Goal: Complete application form

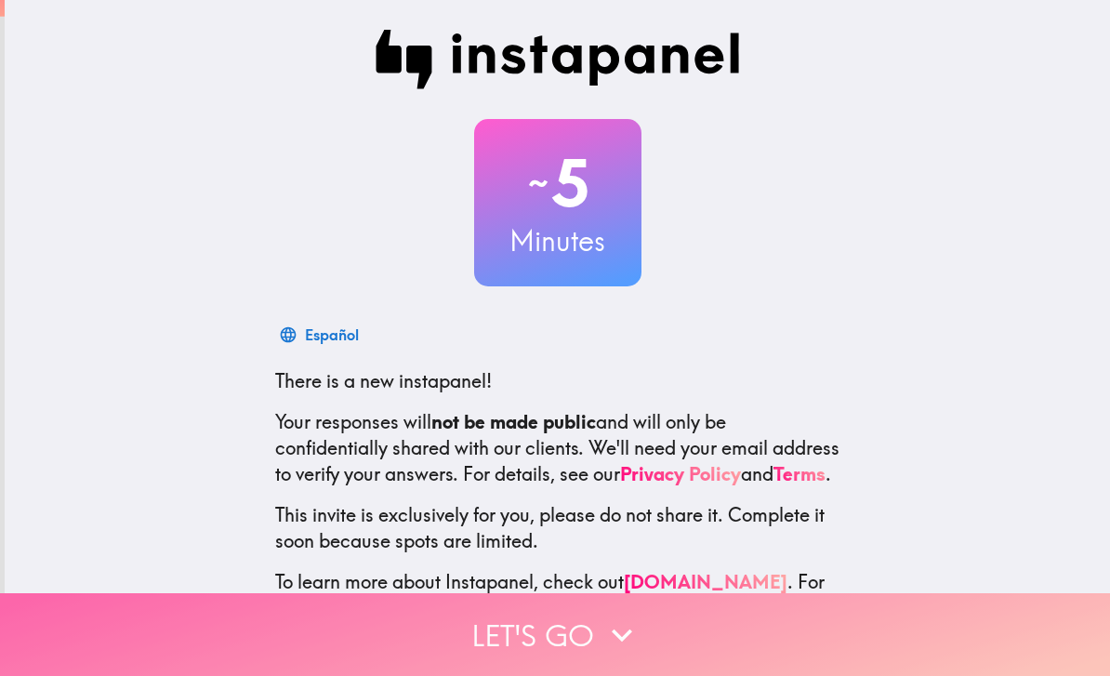
click at [890, 636] on button "Let's go" at bounding box center [555, 634] width 1110 height 83
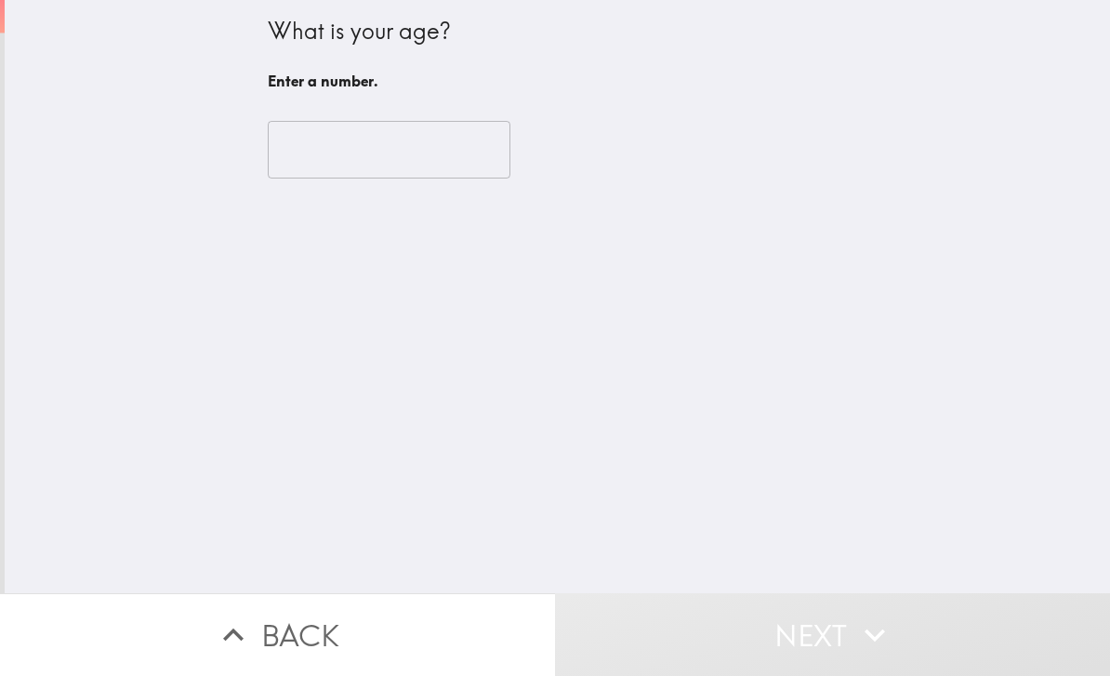
click at [442, 174] on input "number" at bounding box center [389, 150] width 243 height 58
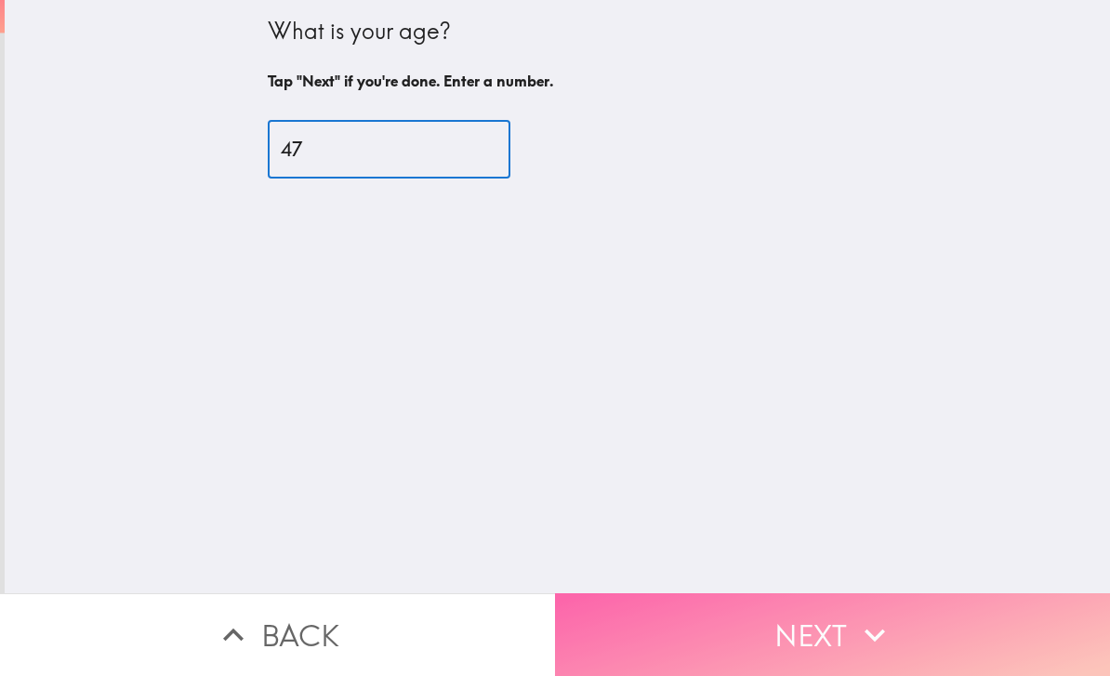
type input "47"
click at [817, 628] on button "Next" at bounding box center [832, 634] width 555 height 83
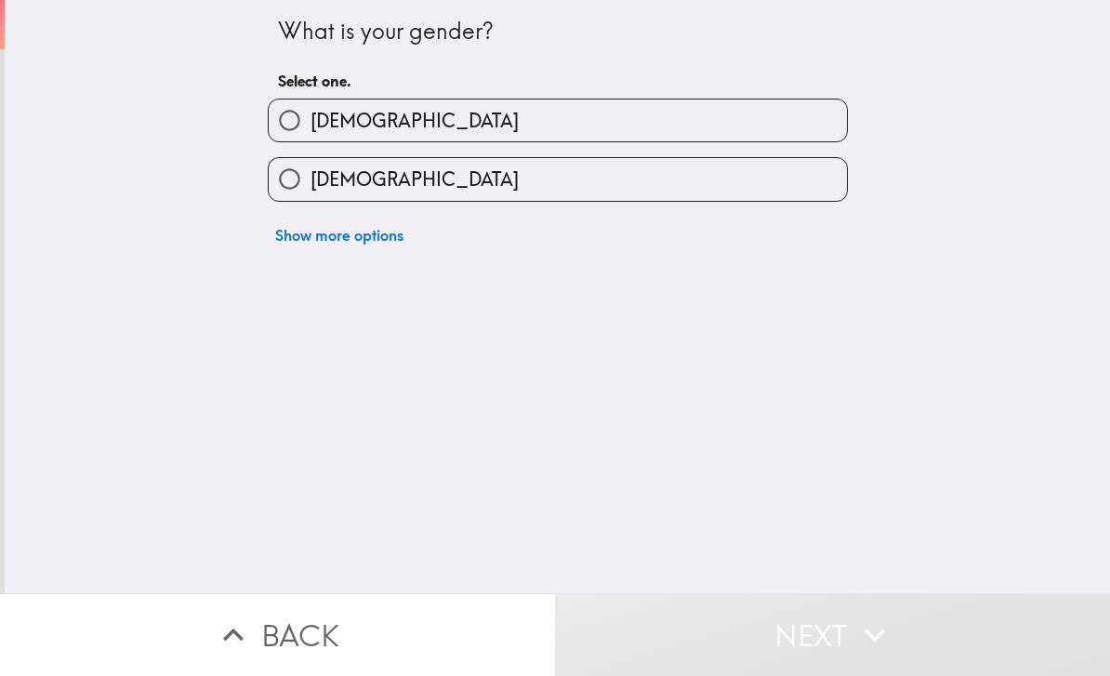
click at [753, 178] on label "[DEMOGRAPHIC_DATA]" at bounding box center [558, 179] width 578 height 42
click at [310, 178] on input "[DEMOGRAPHIC_DATA]" at bounding box center [290, 179] width 42 height 42
radio input "true"
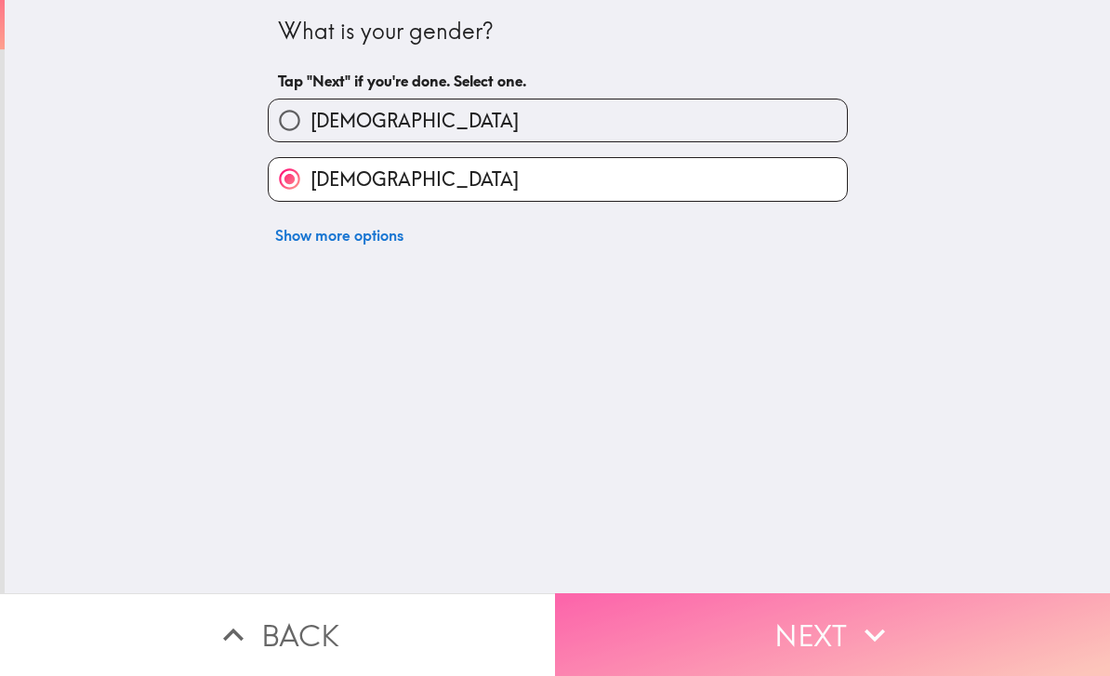
click at [813, 627] on button "Next" at bounding box center [832, 634] width 555 height 83
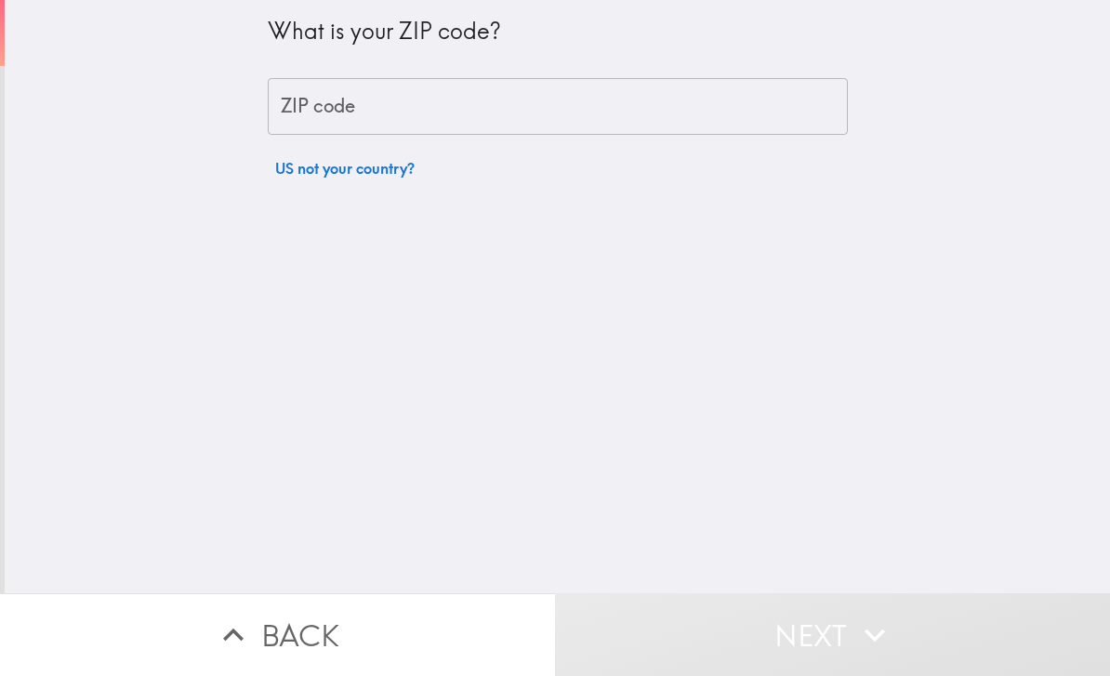
click at [797, 103] on input "ZIP code" at bounding box center [558, 107] width 580 height 58
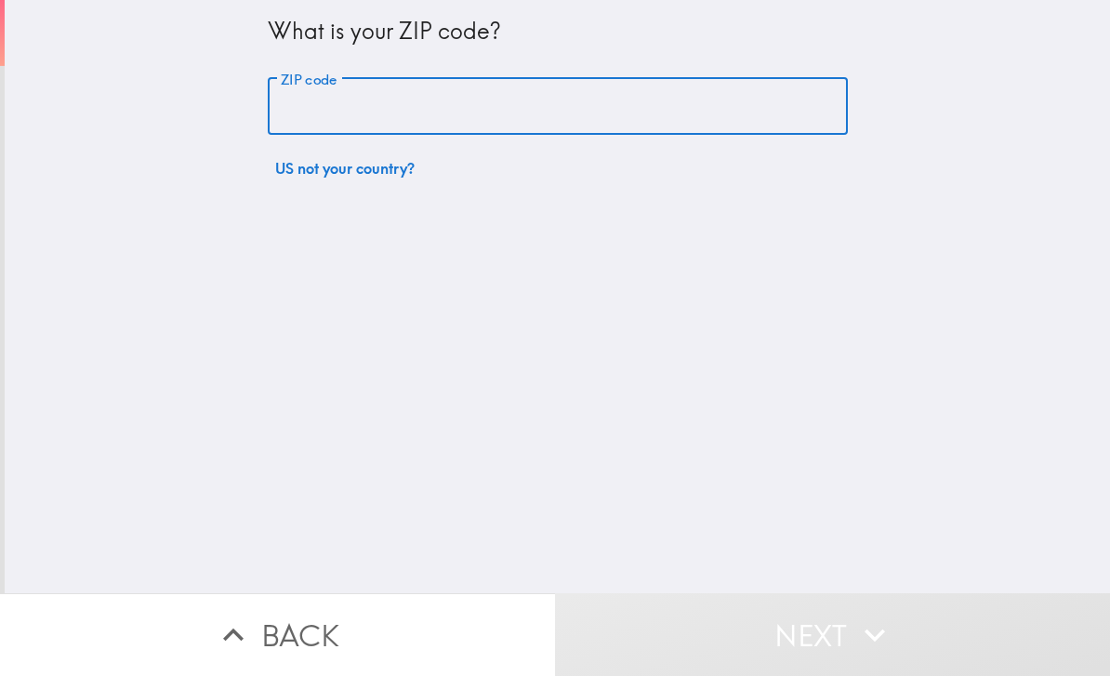
type input "55104"
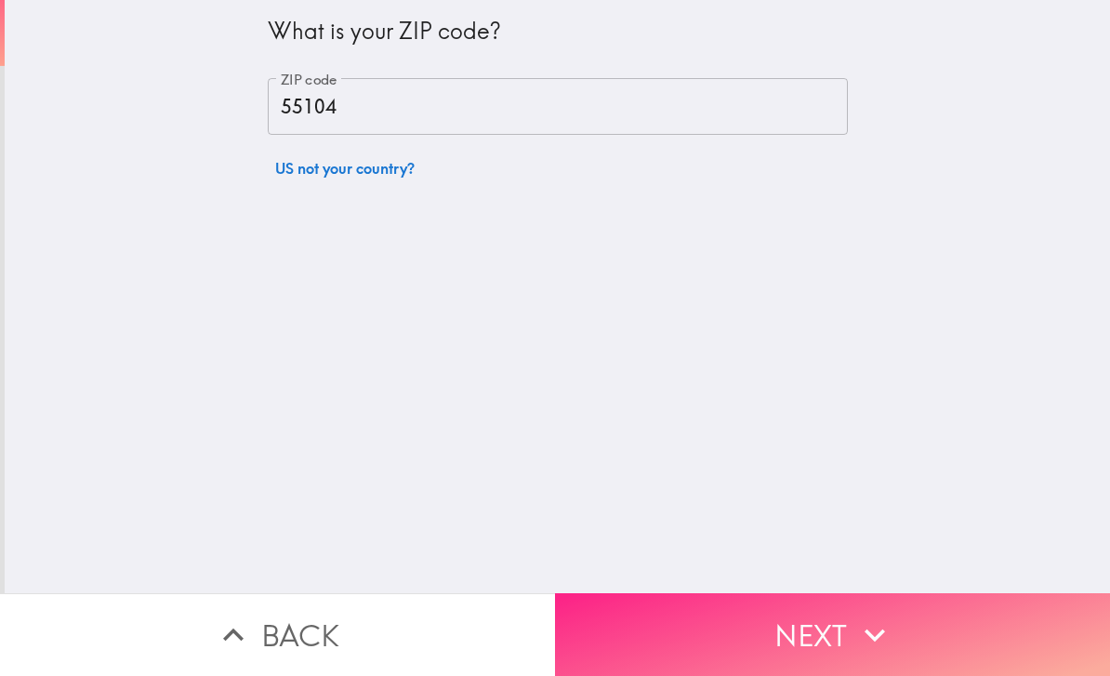
click at [840, 629] on button "Next" at bounding box center [832, 634] width 555 height 83
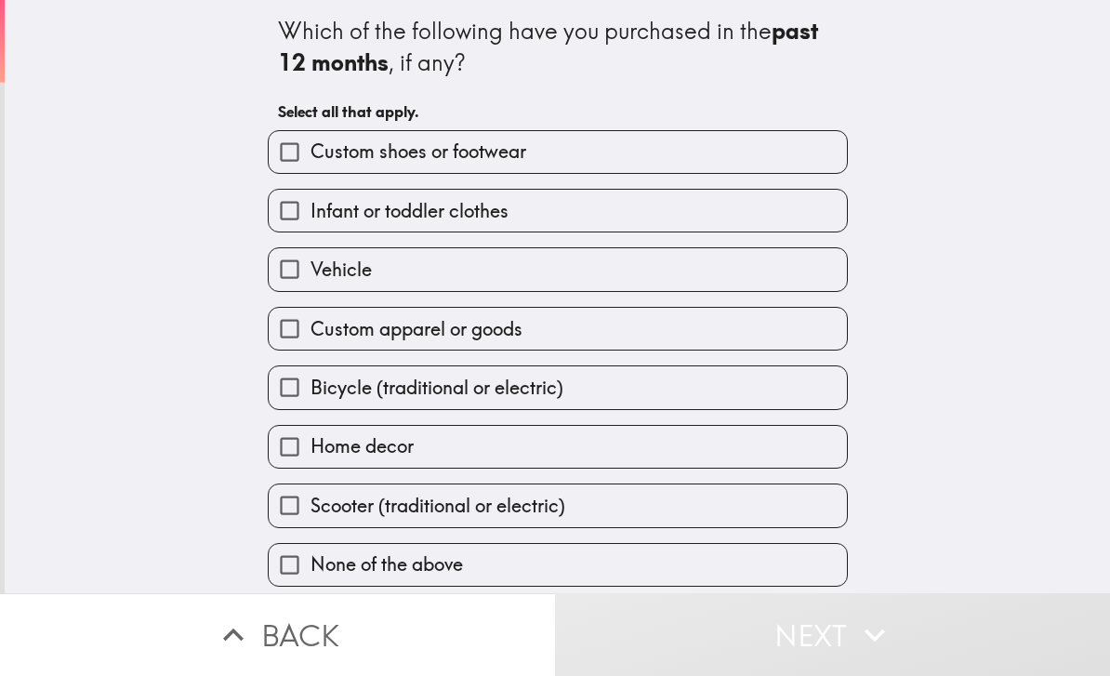
click at [302, 339] on input "Custom apparel or goods" at bounding box center [290, 329] width 42 height 42
checkbox input "true"
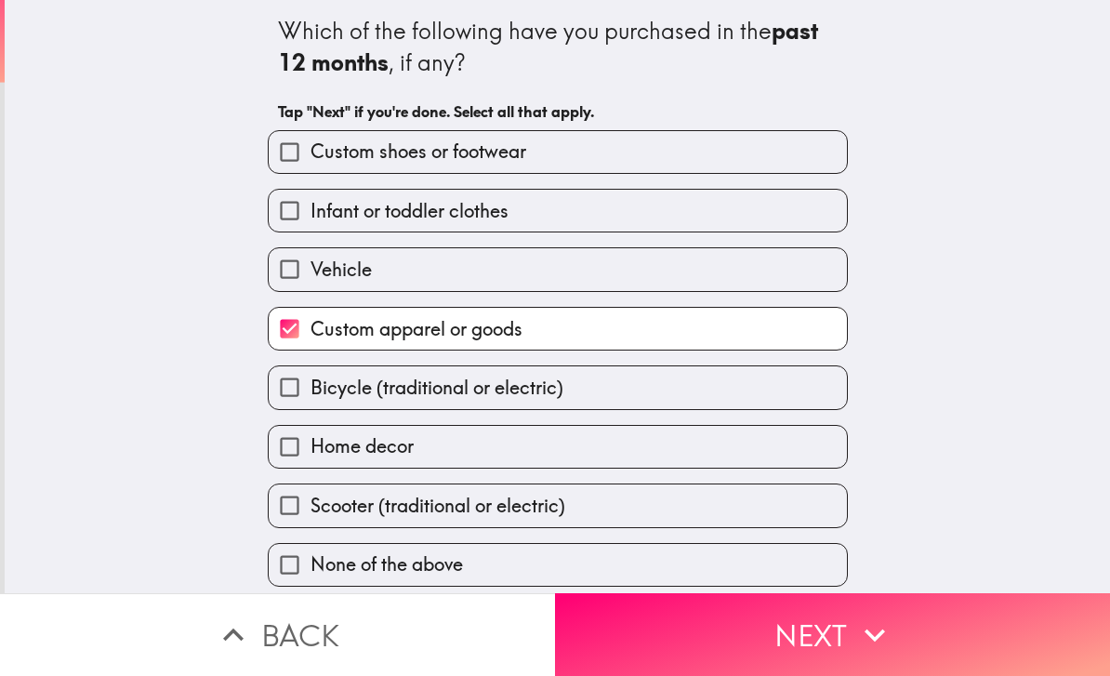
click at [310, 145] on input "Custom shoes or footwear" at bounding box center [290, 152] width 42 height 42
checkbox input "true"
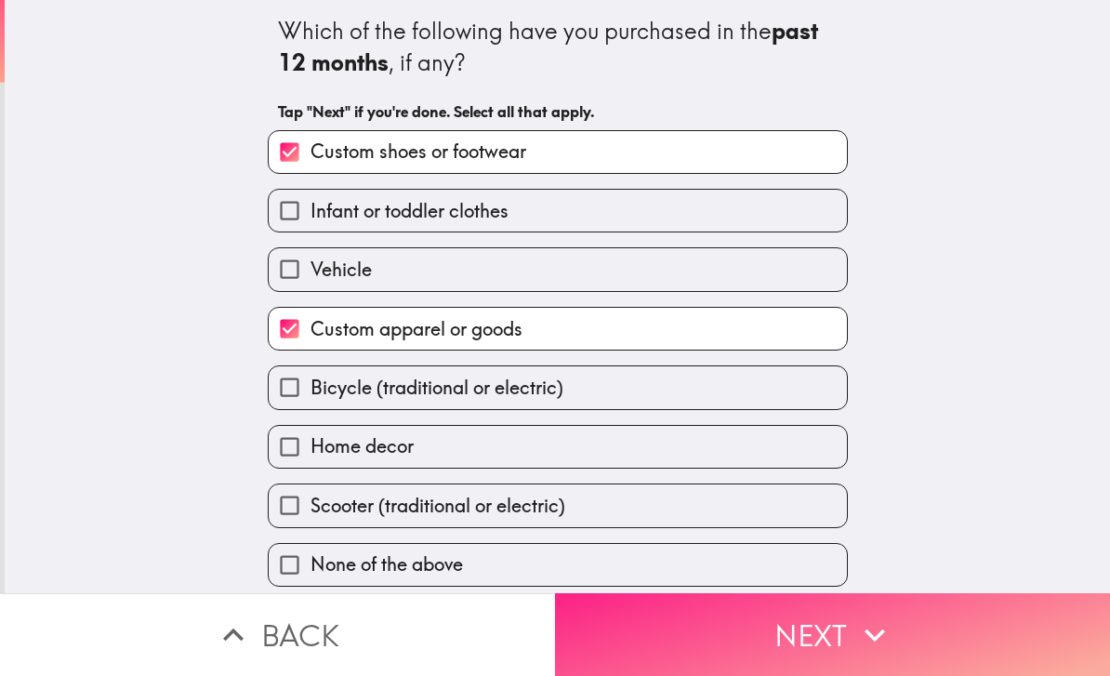
click at [872, 647] on icon "button" at bounding box center [874, 634] width 41 height 41
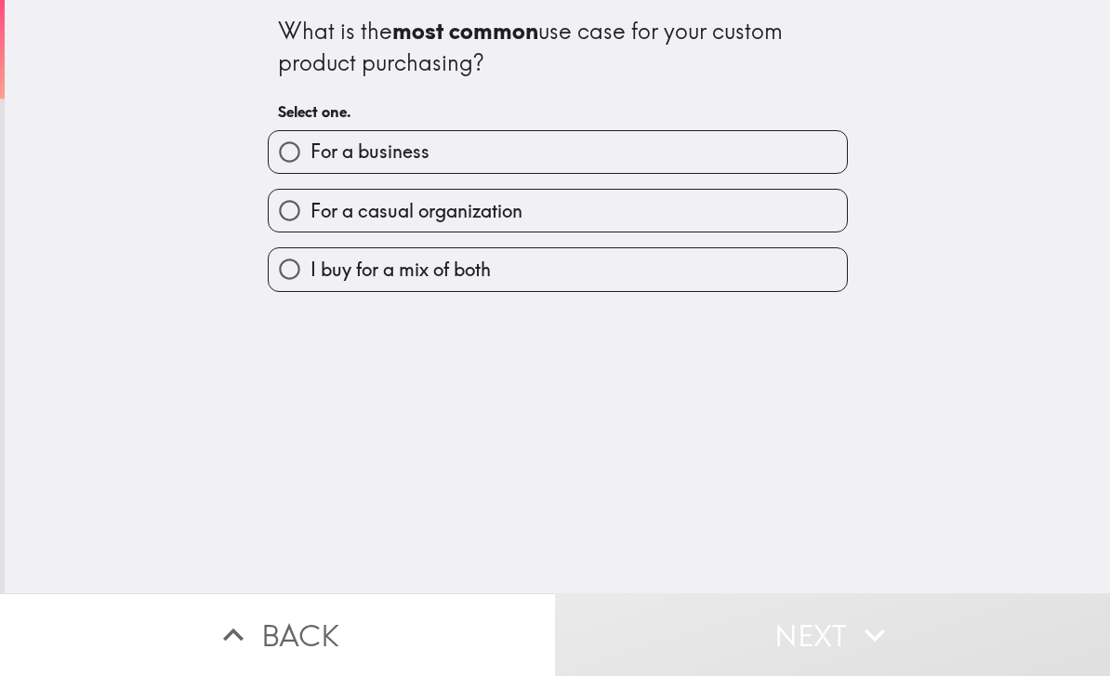
click at [722, 206] on label "For a casual organization" at bounding box center [558, 211] width 578 height 42
click at [310, 206] on input "For a casual organization" at bounding box center [290, 211] width 42 height 42
radio input "true"
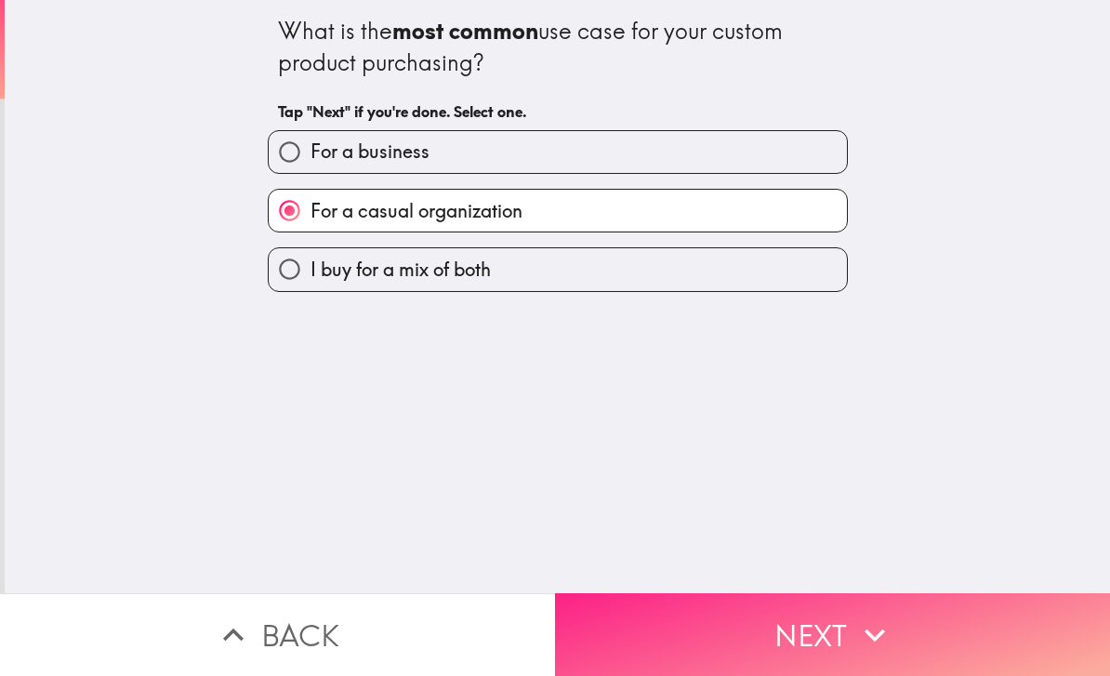
click at [841, 647] on button "Next" at bounding box center [832, 634] width 555 height 83
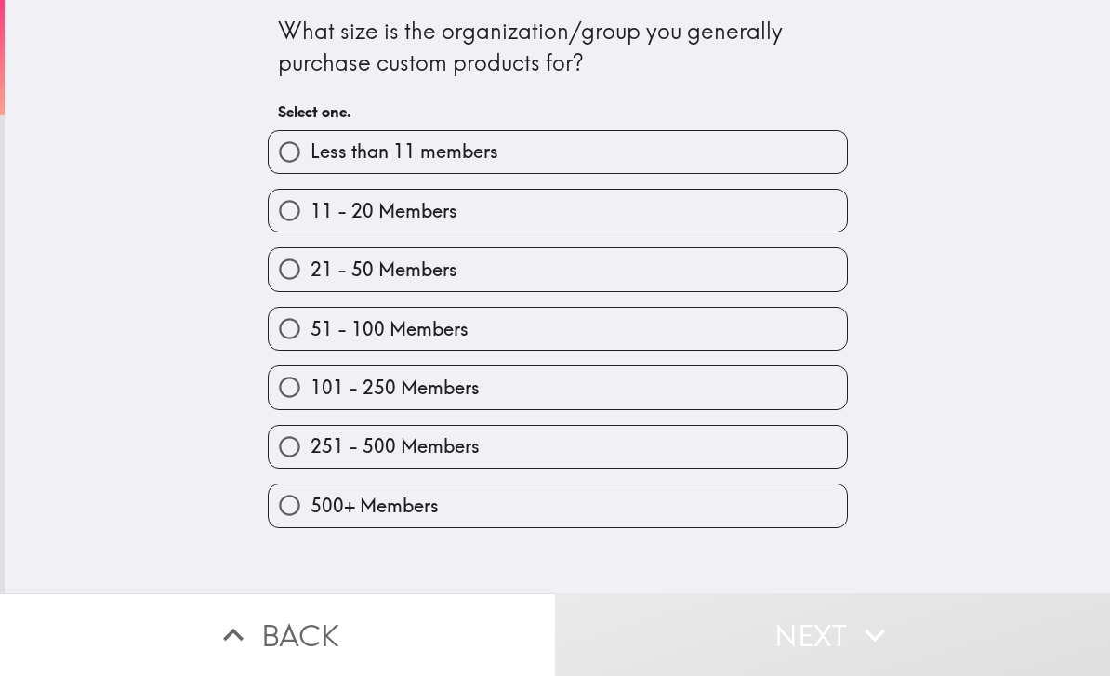
click at [678, 335] on label "51 - 100 Members" at bounding box center [558, 329] width 578 height 42
click at [310, 335] on input "51 - 100 Members" at bounding box center [290, 329] width 42 height 42
radio input "true"
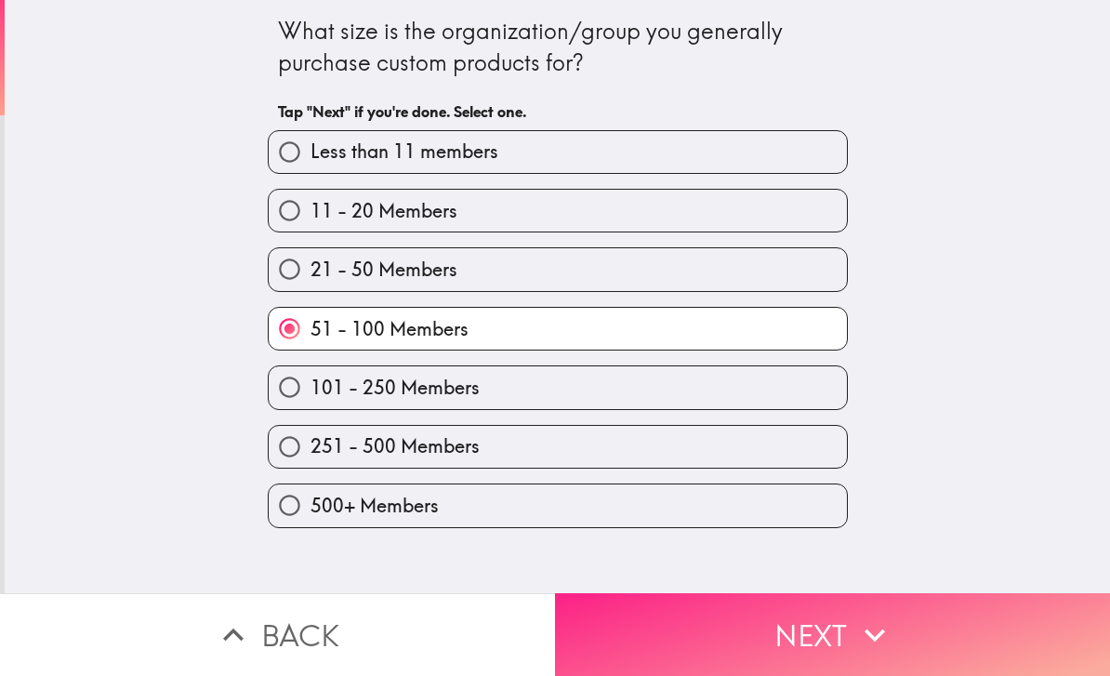
click at [879, 661] on button "Next" at bounding box center [832, 634] width 555 height 83
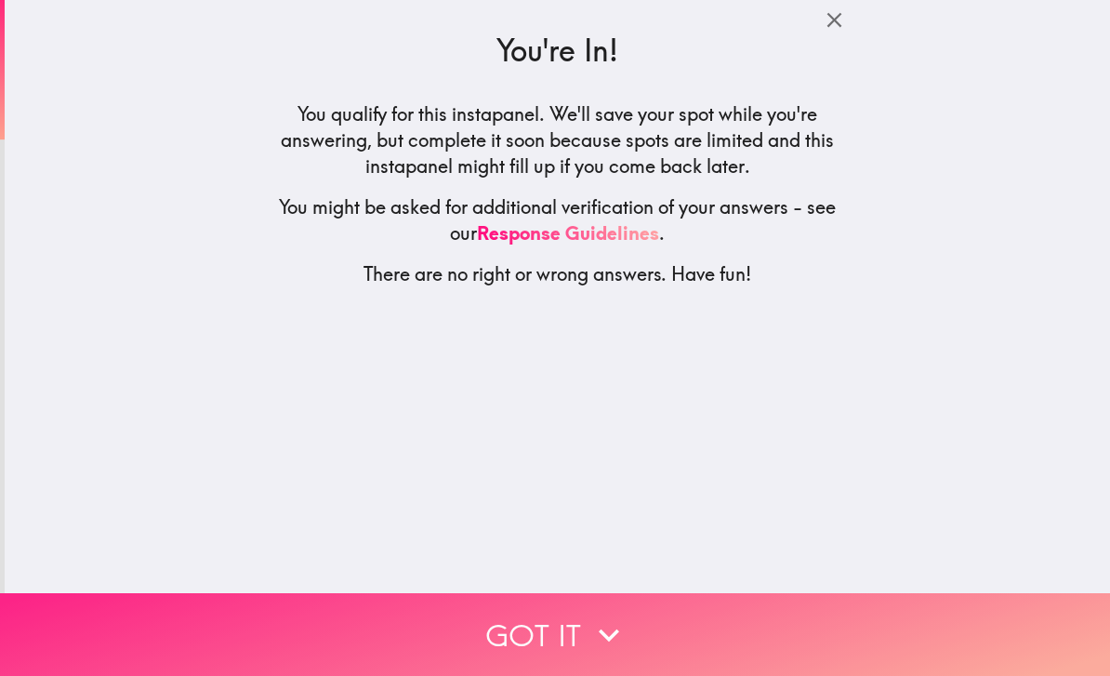
click at [786, 629] on button "Got it" at bounding box center [555, 634] width 1110 height 83
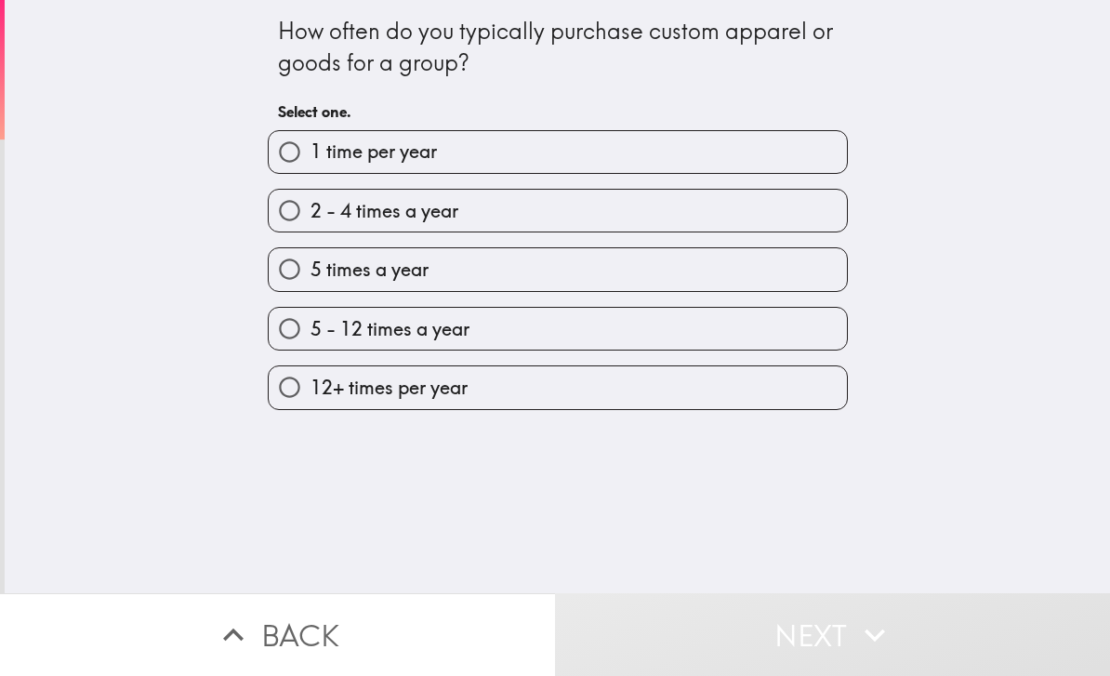
click at [652, 207] on label "2 - 4 times a year" at bounding box center [558, 211] width 578 height 42
click at [310, 207] on input "2 - 4 times a year" at bounding box center [290, 211] width 42 height 42
radio input "true"
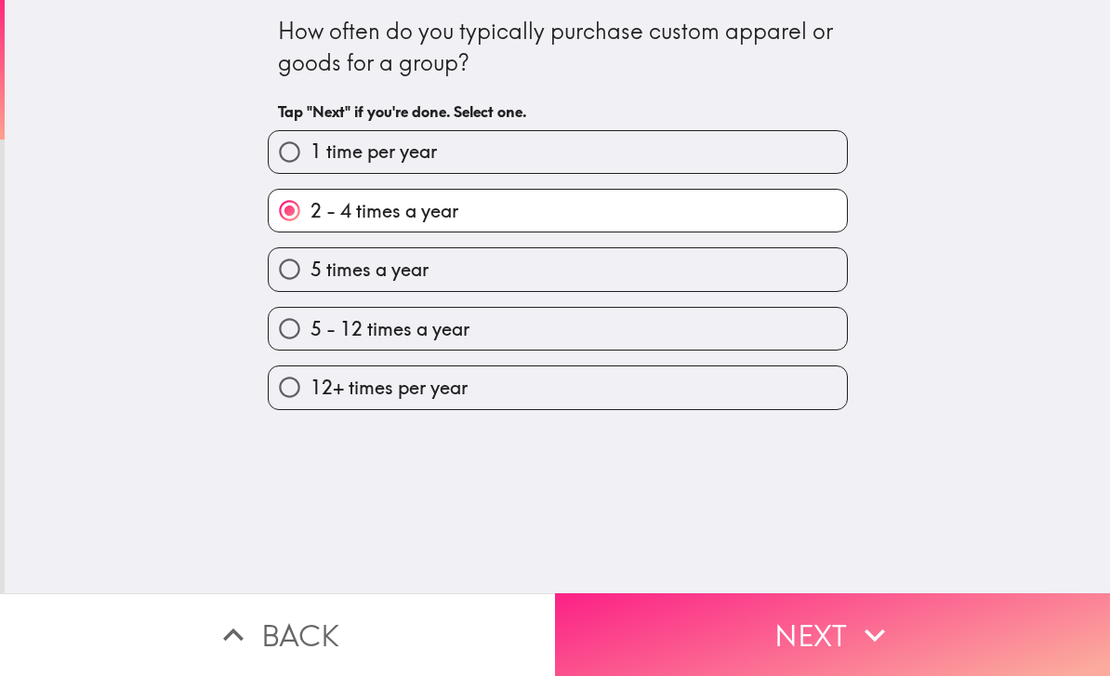
click at [828, 639] on button "Next" at bounding box center [832, 634] width 555 height 83
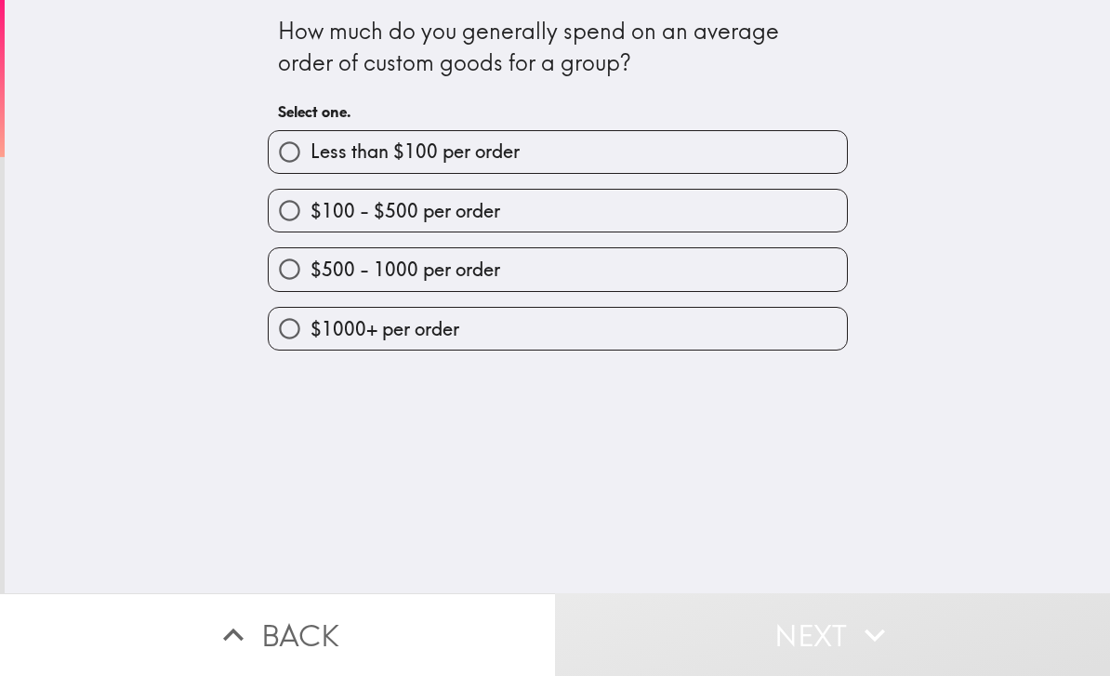
click at [709, 210] on label "$100 - $500 per order" at bounding box center [558, 211] width 578 height 42
click at [310, 210] on input "$100 - $500 per order" at bounding box center [290, 211] width 42 height 42
radio input "true"
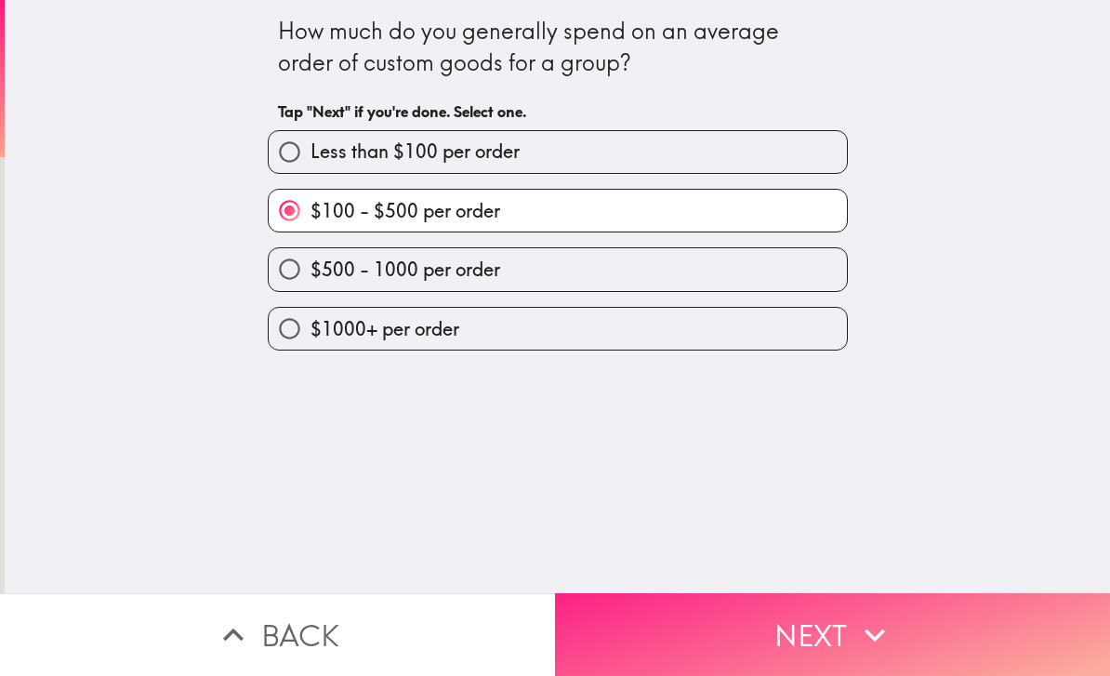
click at [876, 641] on icon "button" at bounding box center [874, 634] width 41 height 41
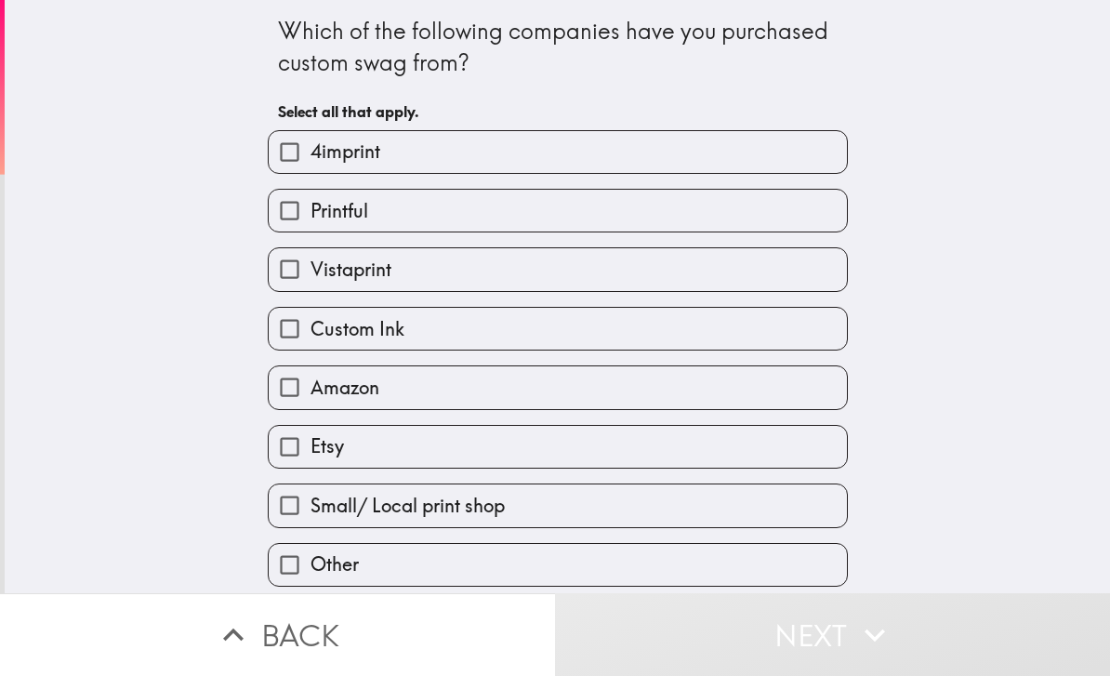
click at [744, 389] on label "Amazon" at bounding box center [558, 387] width 578 height 42
click at [310, 389] on input "Amazon" at bounding box center [290, 387] width 42 height 42
checkbox input "true"
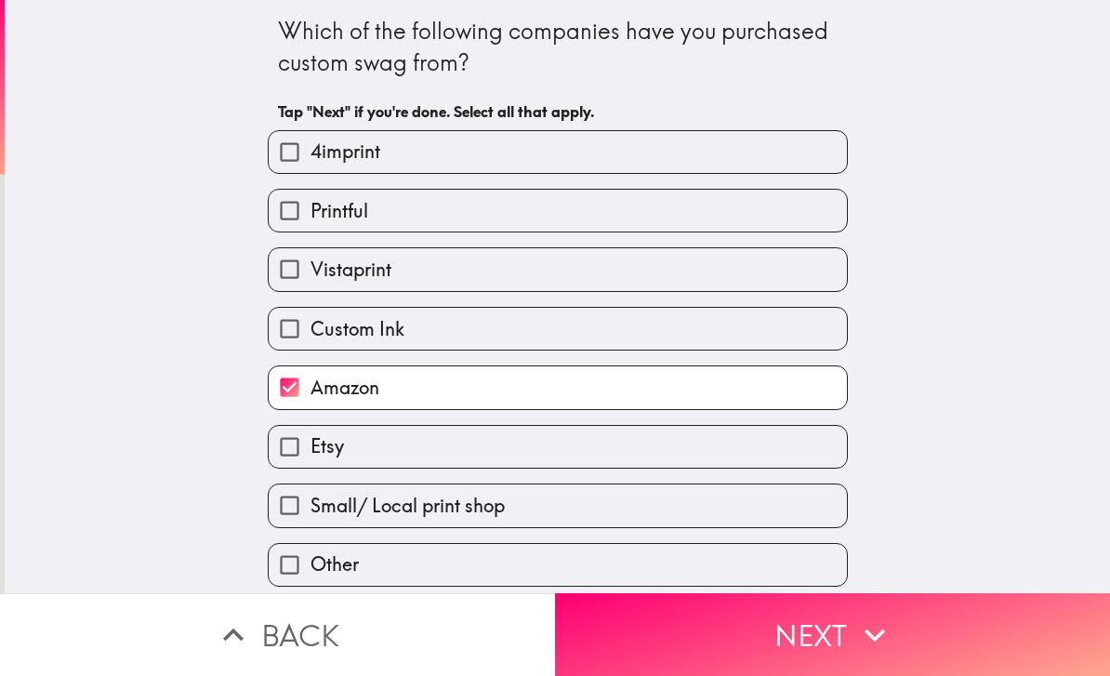
click at [786, 569] on label "Other" at bounding box center [558, 565] width 578 height 42
click at [310, 569] on input "Other" at bounding box center [290, 565] width 42 height 42
checkbox input "true"
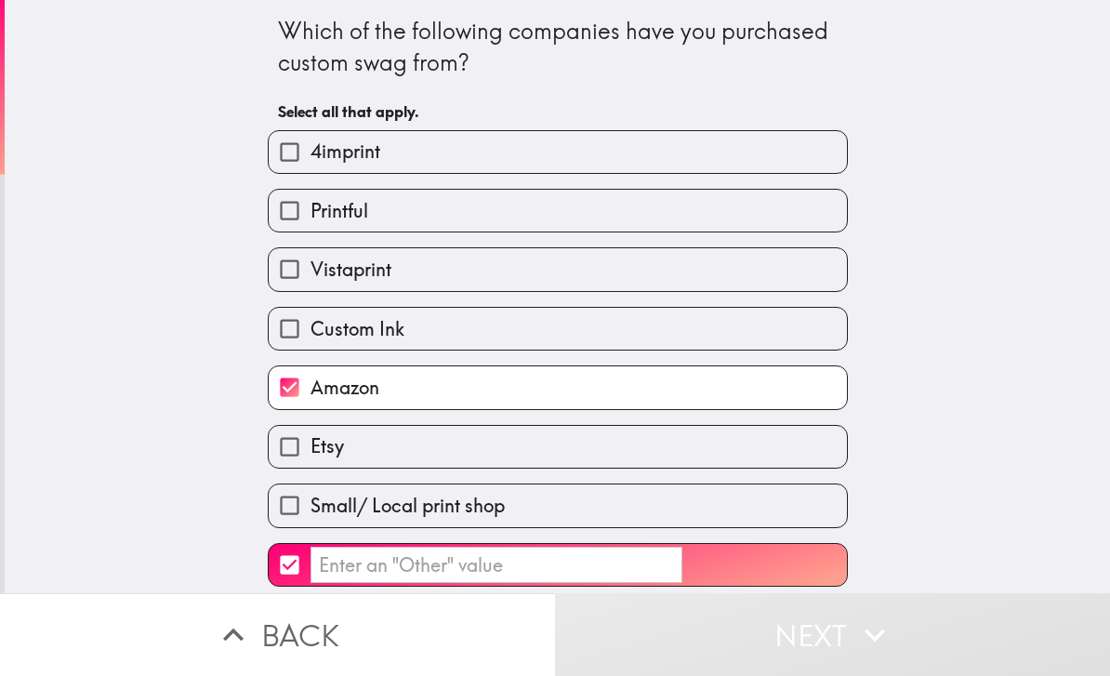
click at [552, 562] on input "​" at bounding box center [496, 565] width 372 height 36
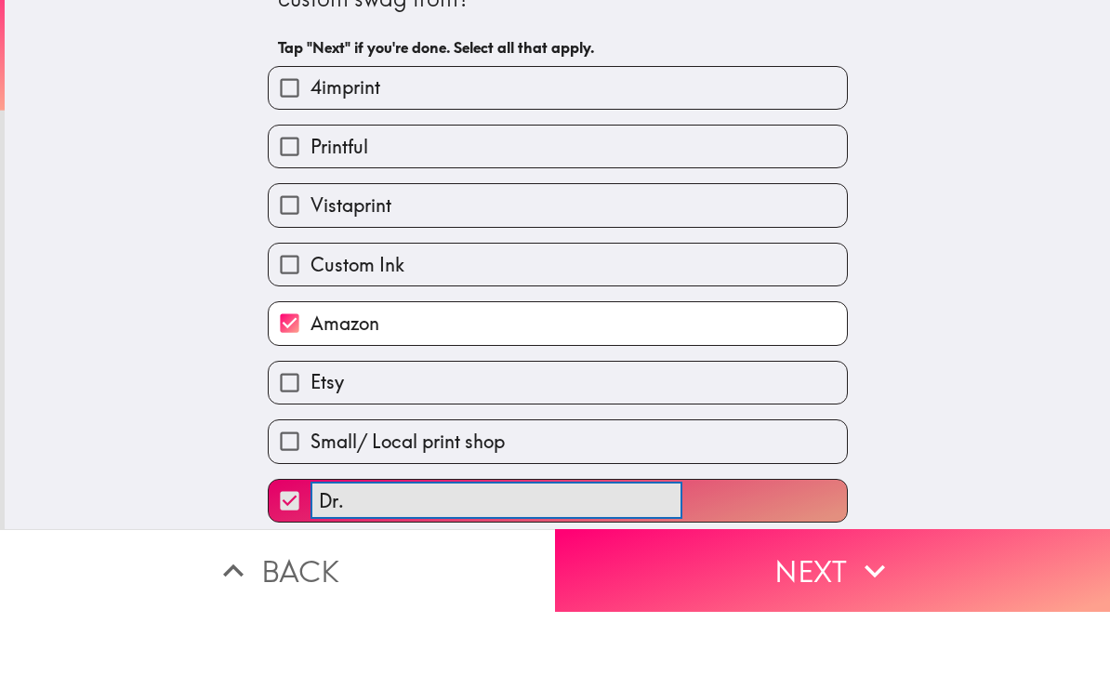
click at [557, 544] on button "Dr. ​" at bounding box center [558, 565] width 578 height 42
type input "Dr. Comfort"
click at [1010, 453] on div "Which of the following companies have you purchased custom swag from? Tap "Next…" at bounding box center [557, 296] width 1105 height 593
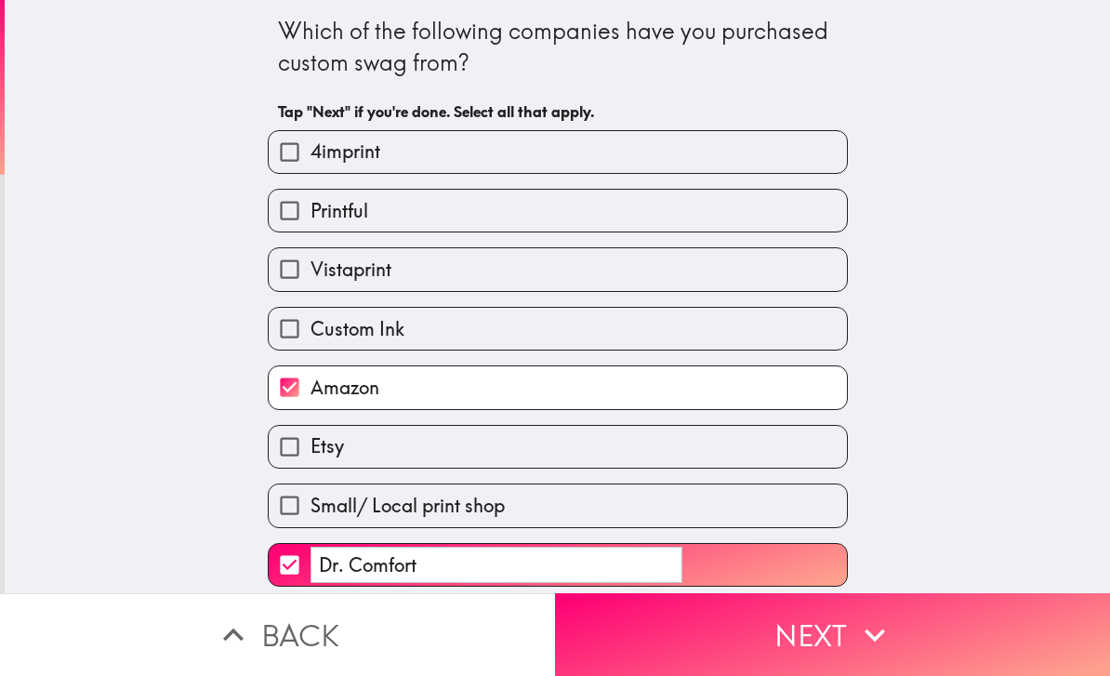
click at [939, 575] on div "Which of the following companies have you purchased custom swag from? Tap "Next…" at bounding box center [557, 296] width 1105 height 593
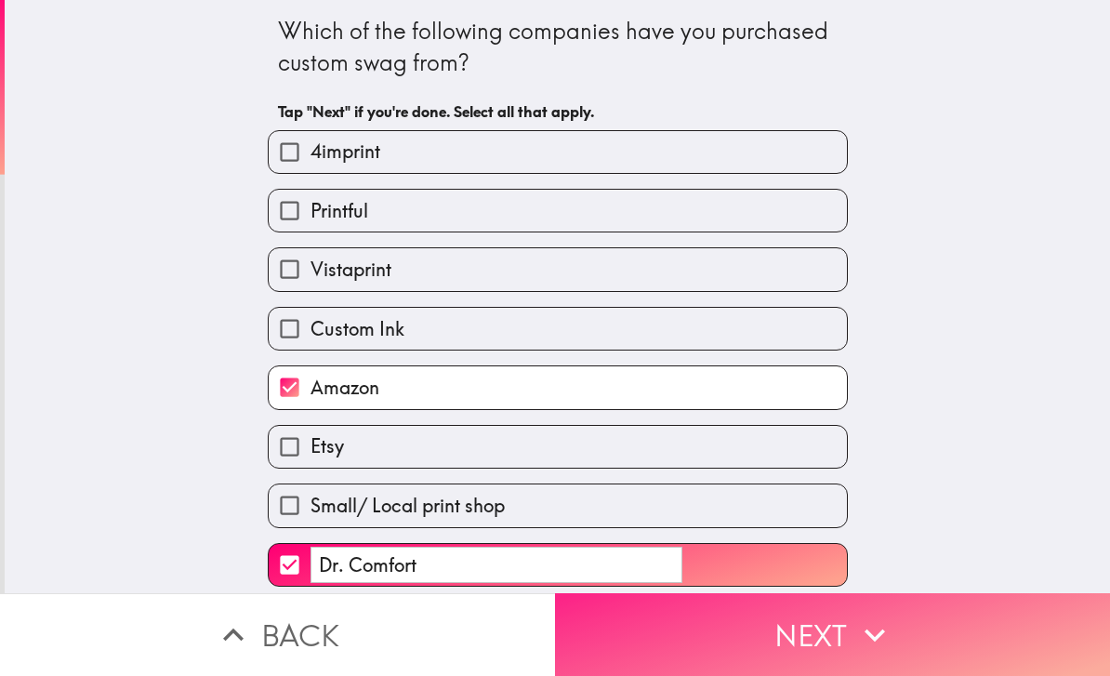
click at [888, 631] on icon "button" at bounding box center [874, 634] width 41 height 41
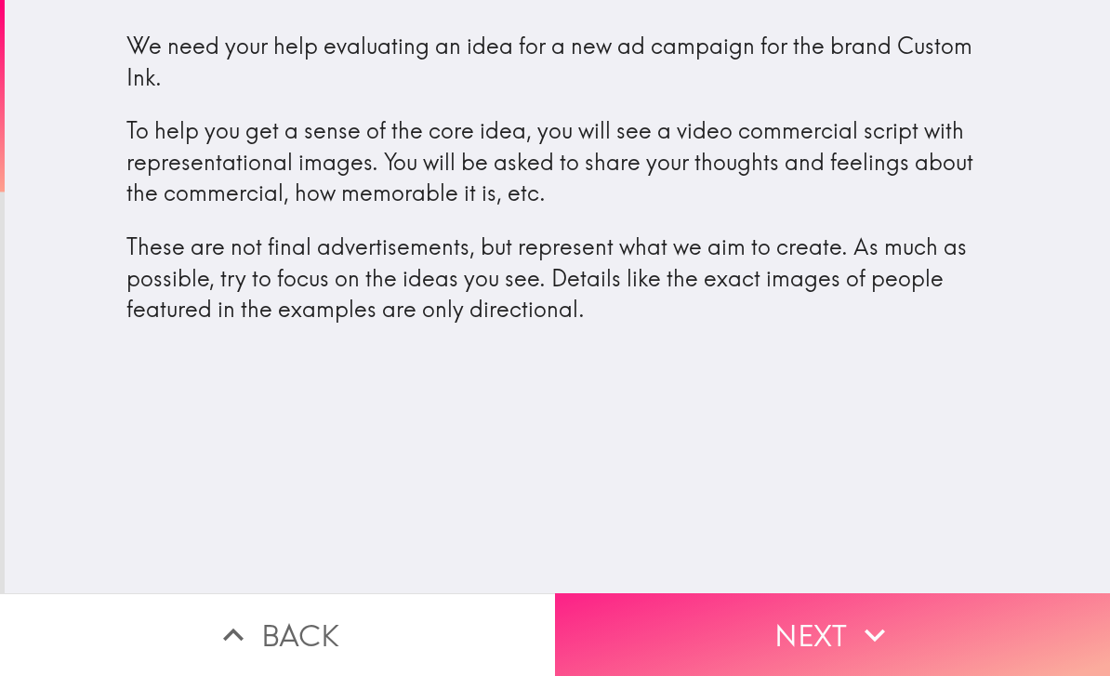
click at [826, 622] on button "Next" at bounding box center [832, 634] width 555 height 83
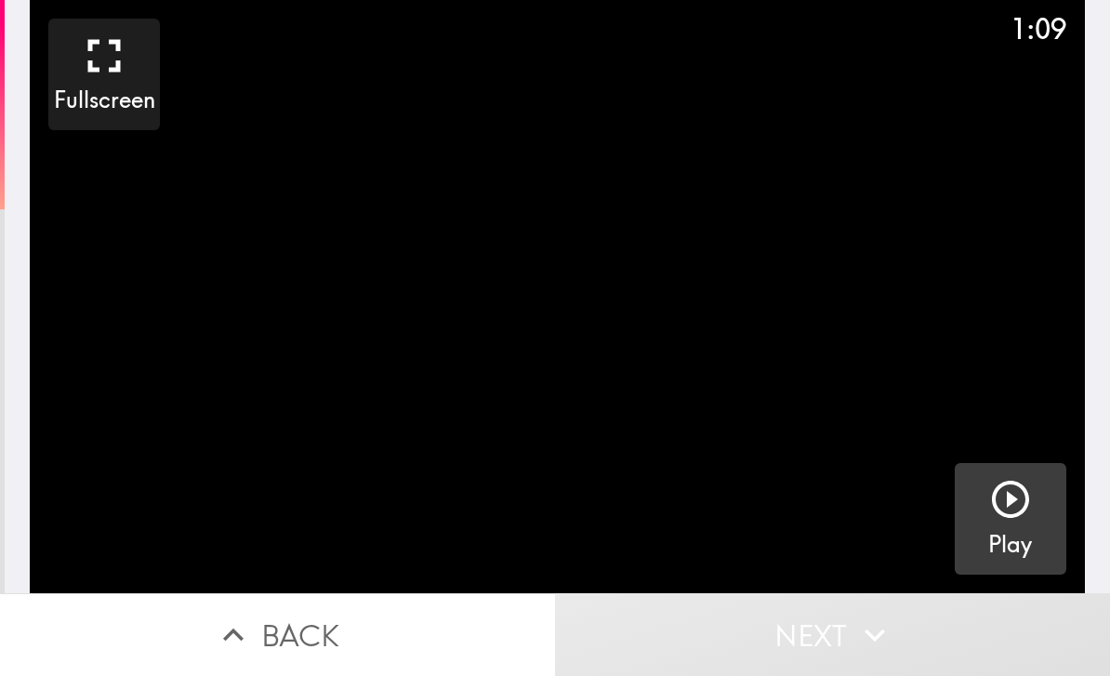
click at [1015, 506] on icon "button" at bounding box center [1010, 499] width 45 height 45
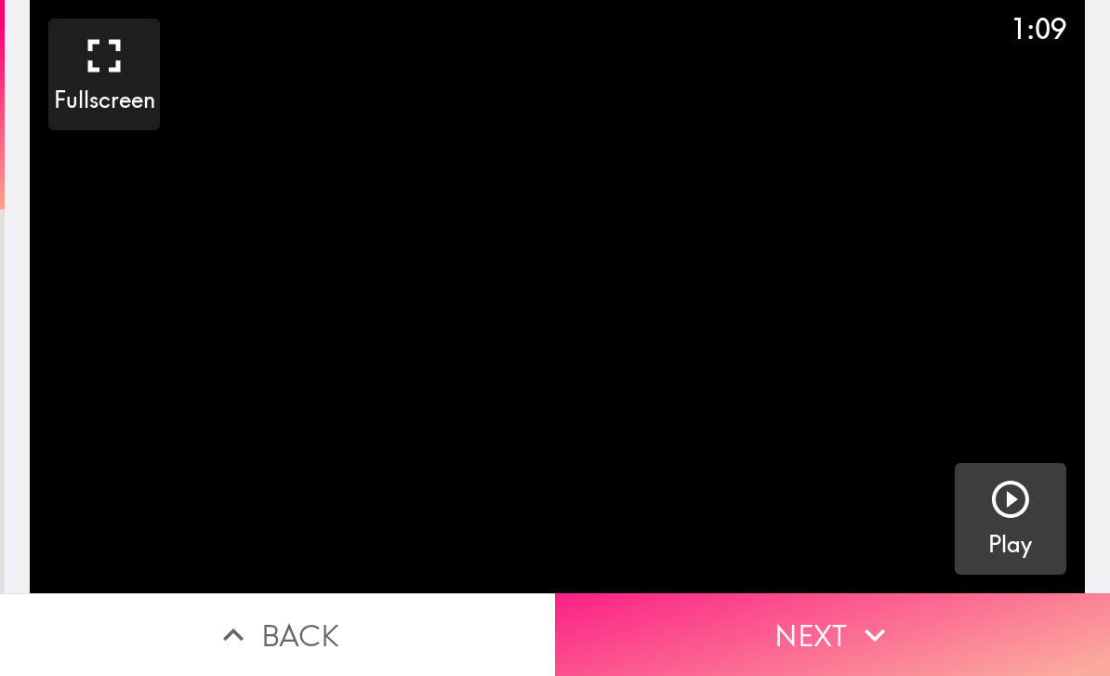
click at [1026, 650] on button "Next" at bounding box center [832, 634] width 555 height 83
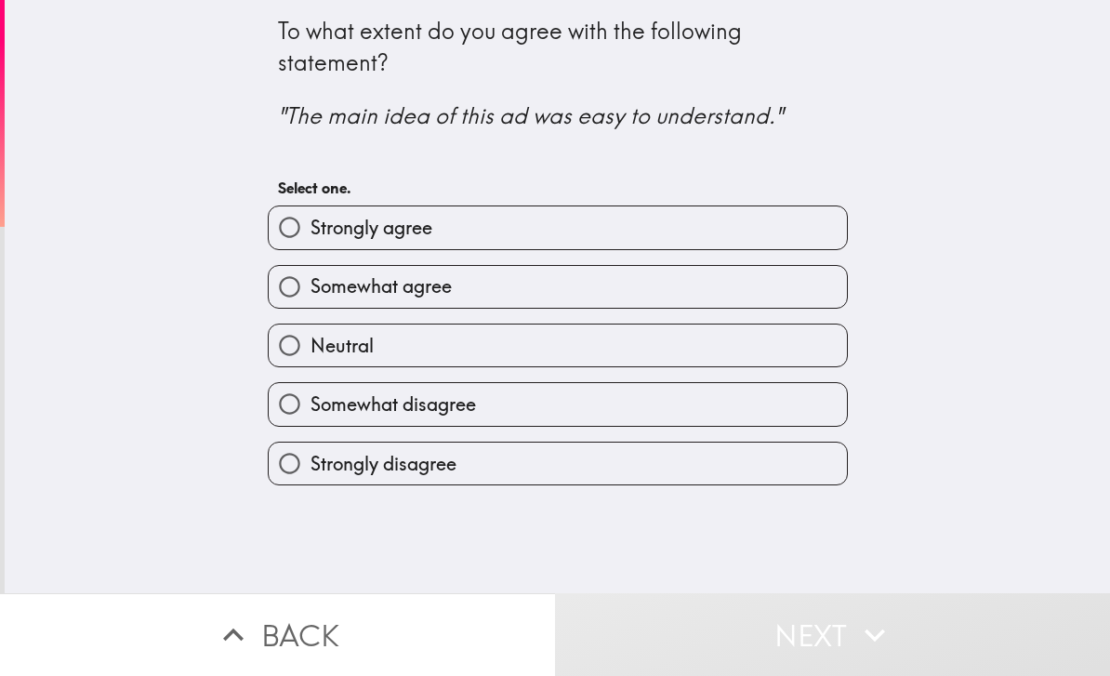
click at [626, 296] on label "Somewhat agree" at bounding box center [558, 287] width 578 height 42
click at [310, 296] on input "Somewhat agree" at bounding box center [290, 287] width 42 height 42
radio input "true"
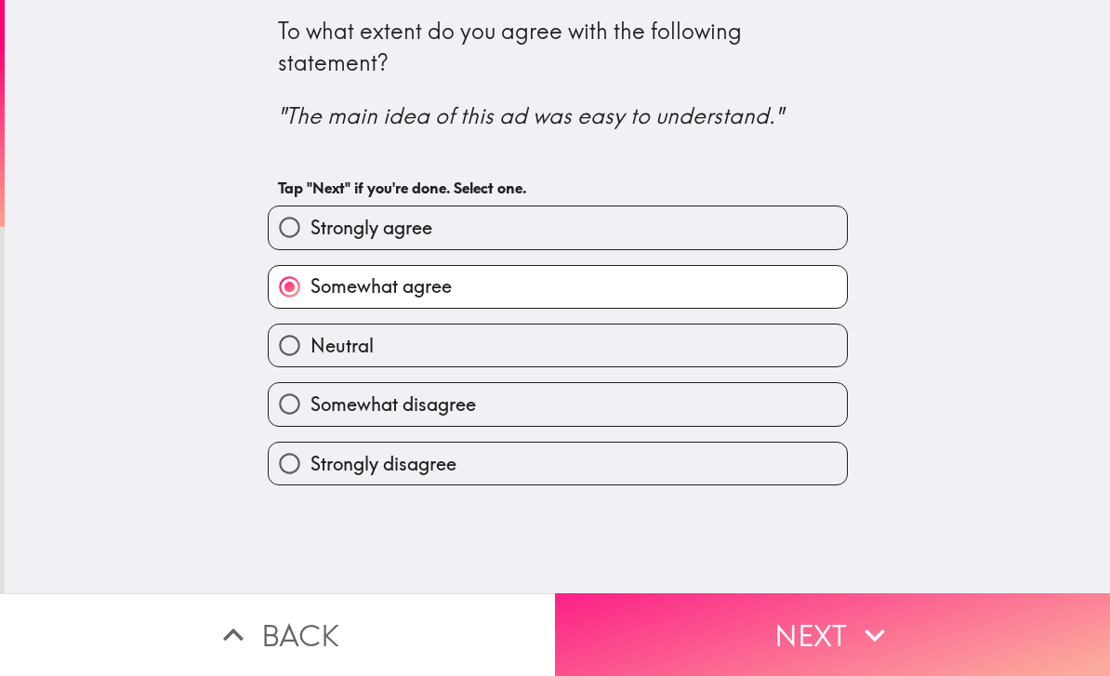
click at [763, 621] on button "Next" at bounding box center [832, 634] width 555 height 83
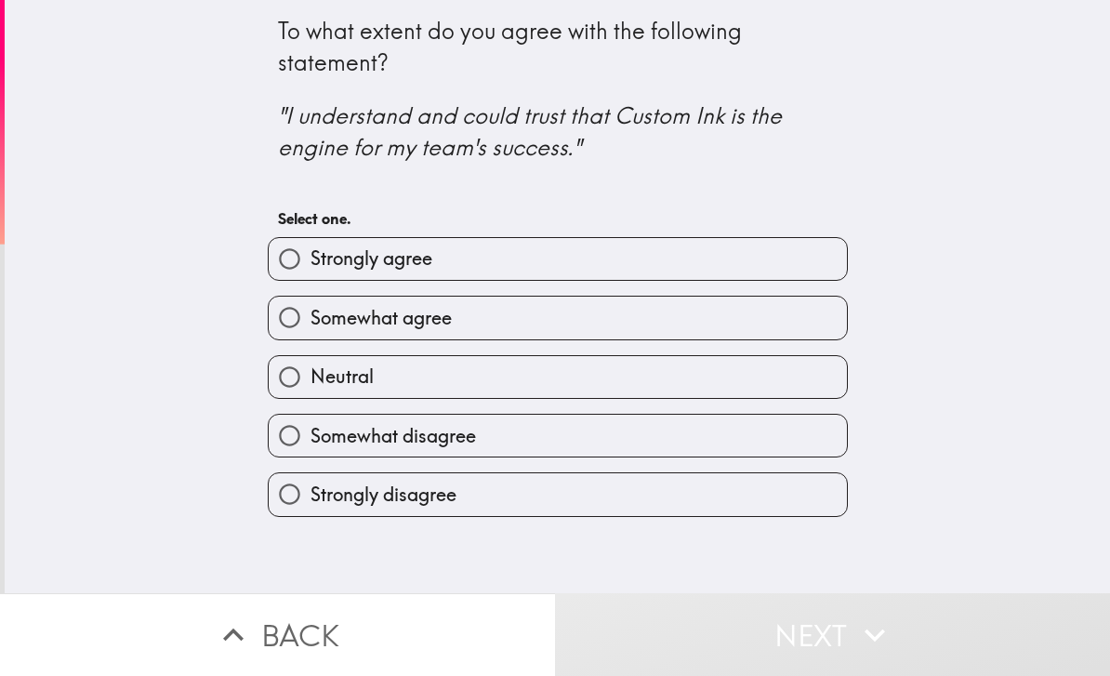
click at [684, 322] on label "Somewhat agree" at bounding box center [558, 317] width 578 height 42
click at [310, 322] on input "Somewhat agree" at bounding box center [290, 317] width 42 height 42
radio input "true"
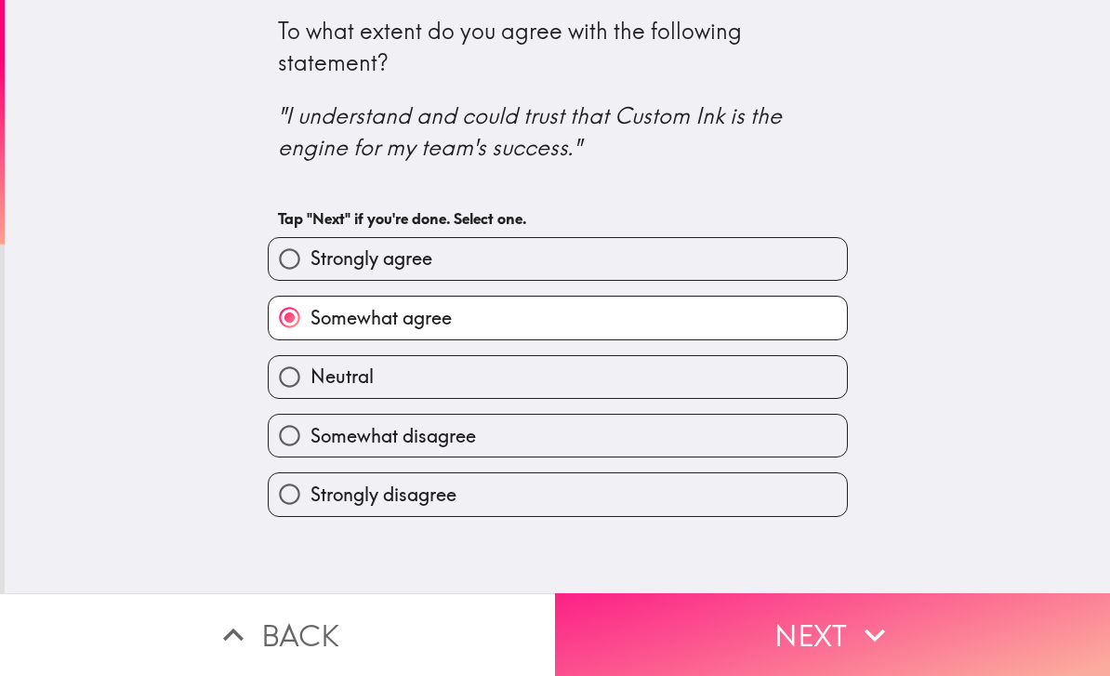
click at [881, 636] on icon "button" at bounding box center [874, 634] width 41 height 41
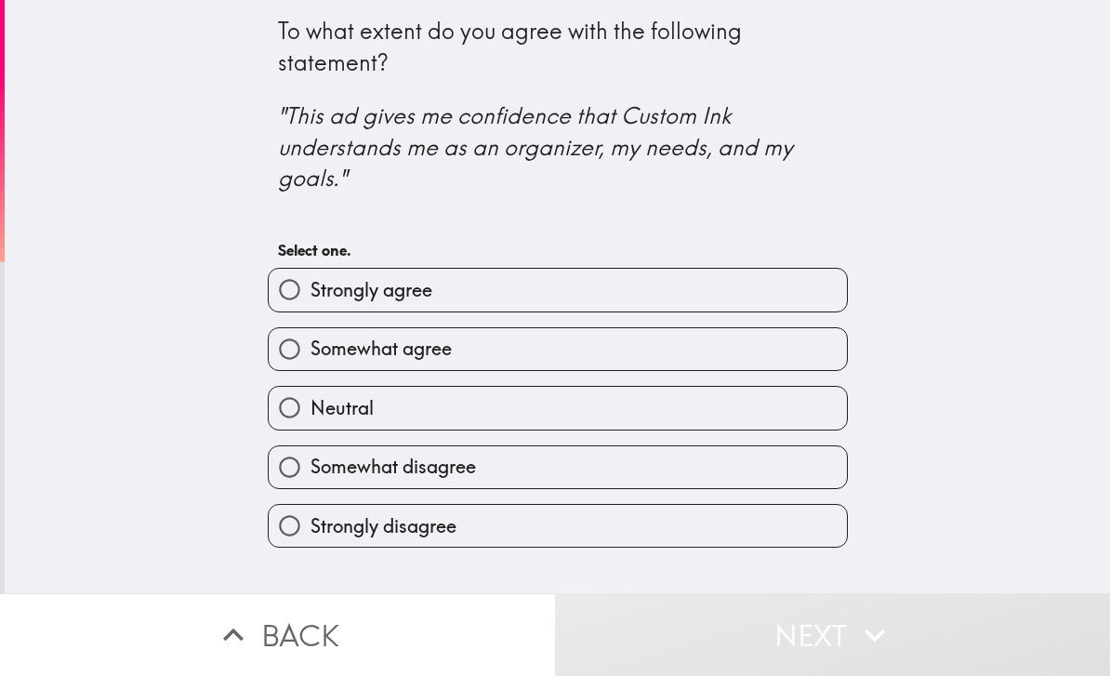
click at [684, 401] on label "Neutral" at bounding box center [558, 408] width 578 height 42
click at [310, 401] on input "Neutral" at bounding box center [290, 408] width 42 height 42
radio input "true"
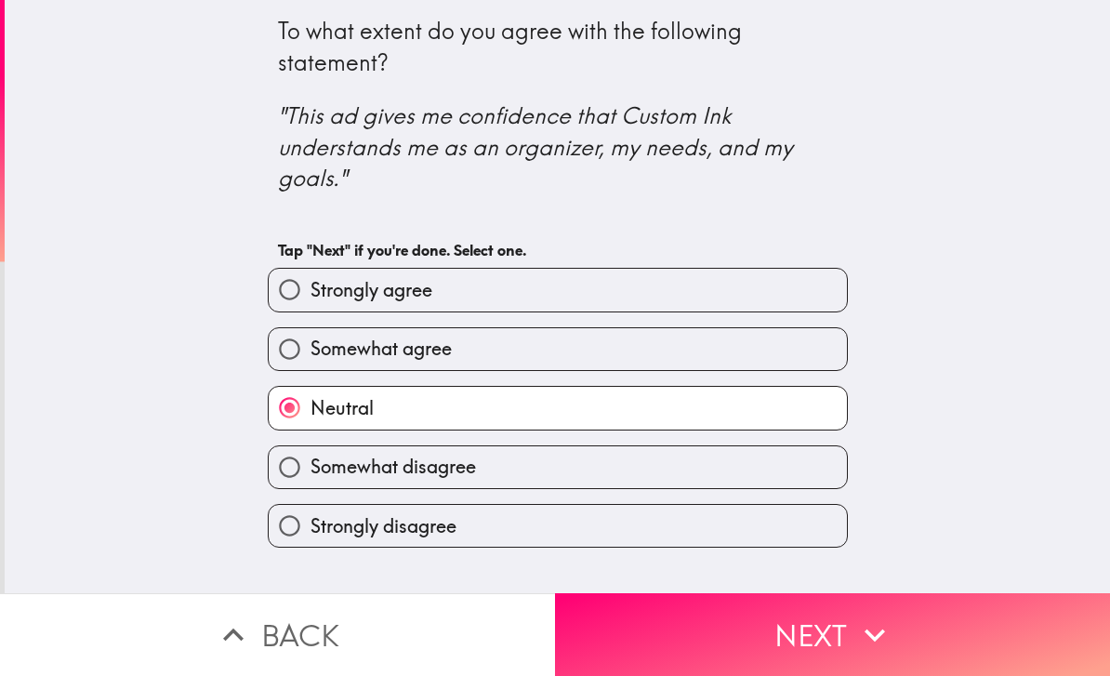
click at [758, 351] on label "Somewhat agree" at bounding box center [558, 349] width 578 height 42
click at [310, 351] on input "Somewhat agree" at bounding box center [290, 349] width 42 height 42
radio input "true"
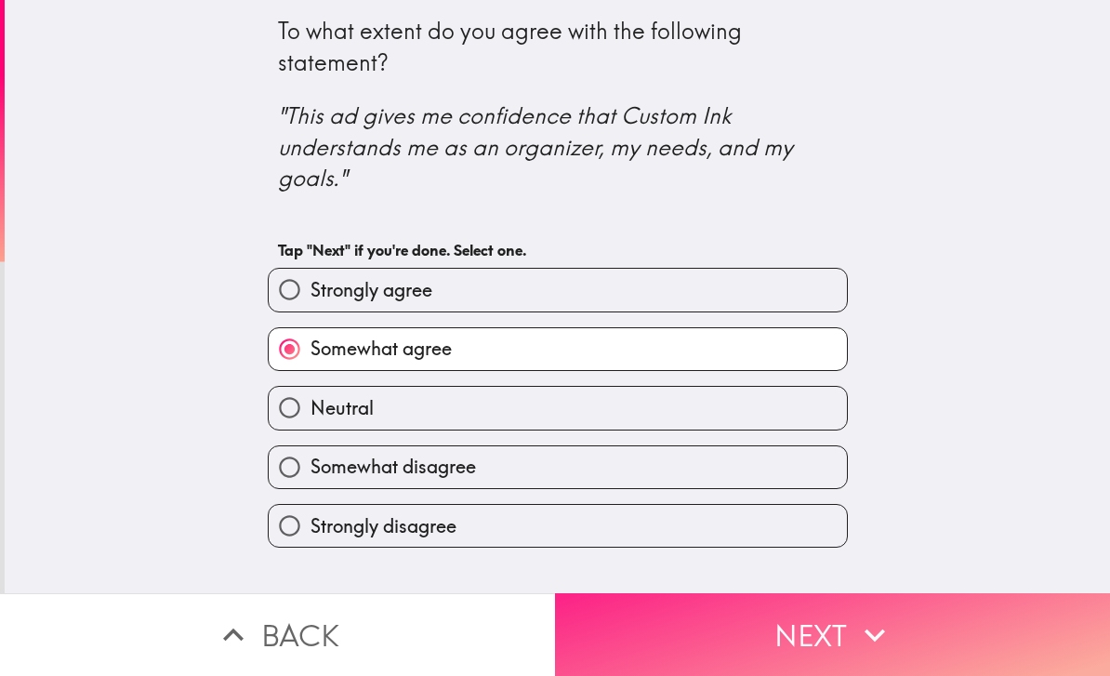
click at [891, 643] on icon "button" at bounding box center [874, 634] width 41 height 41
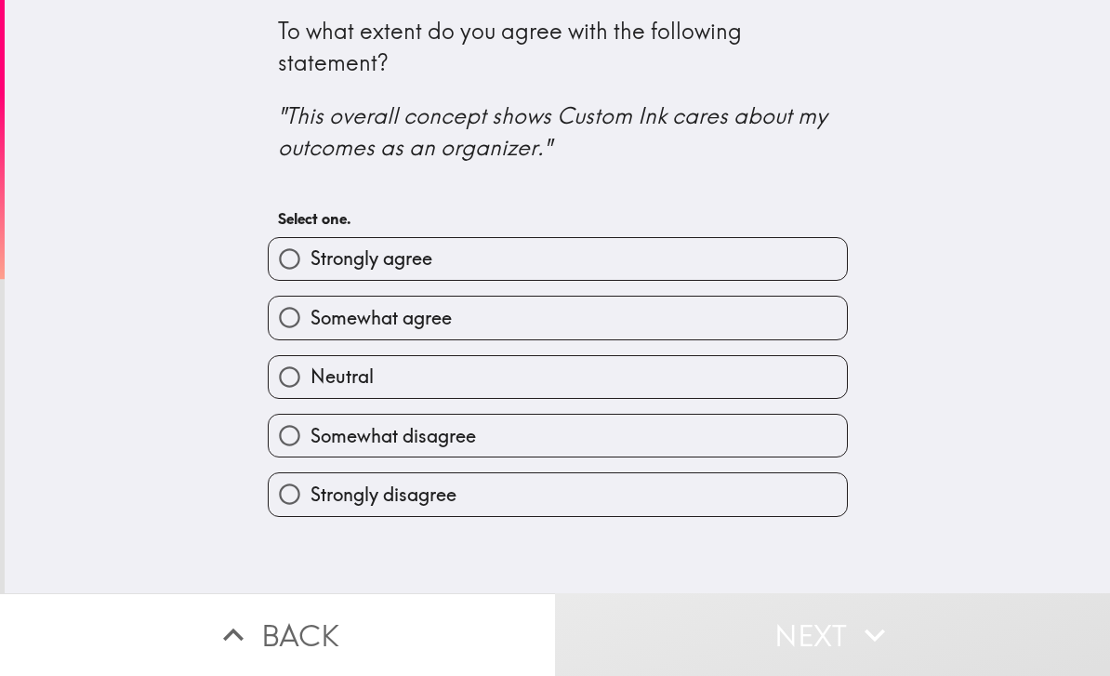
click at [710, 310] on label "Somewhat agree" at bounding box center [558, 317] width 578 height 42
click at [310, 310] on input "Somewhat agree" at bounding box center [290, 317] width 42 height 42
radio input "true"
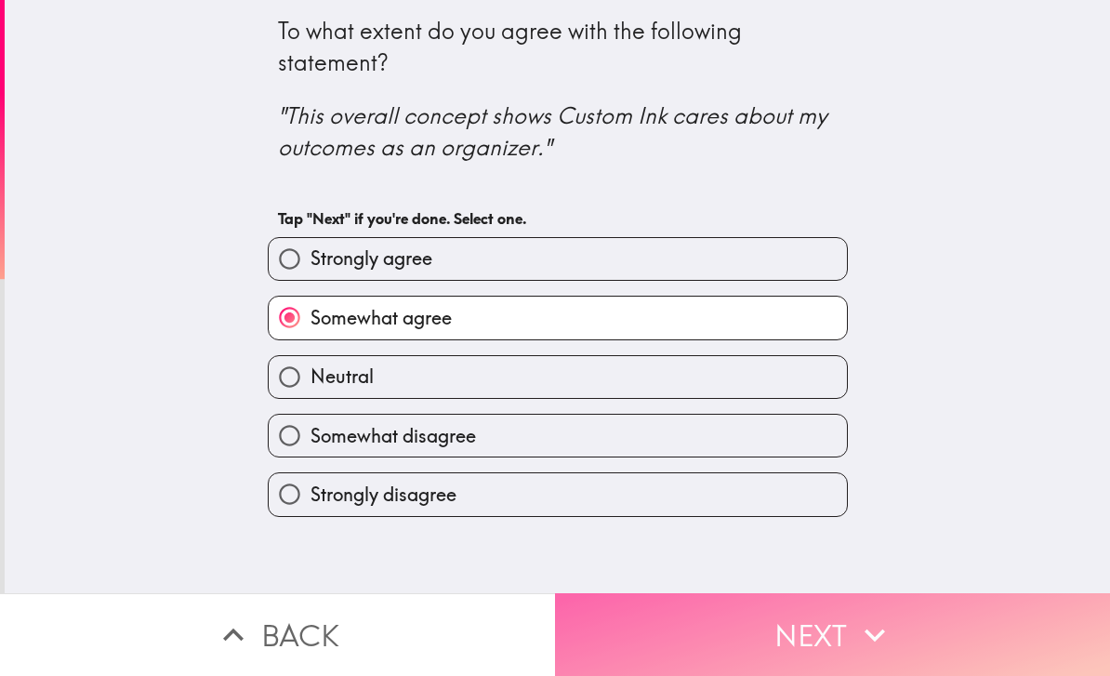
click at [968, 622] on button "Next" at bounding box center [832, 634] width 555 height 83
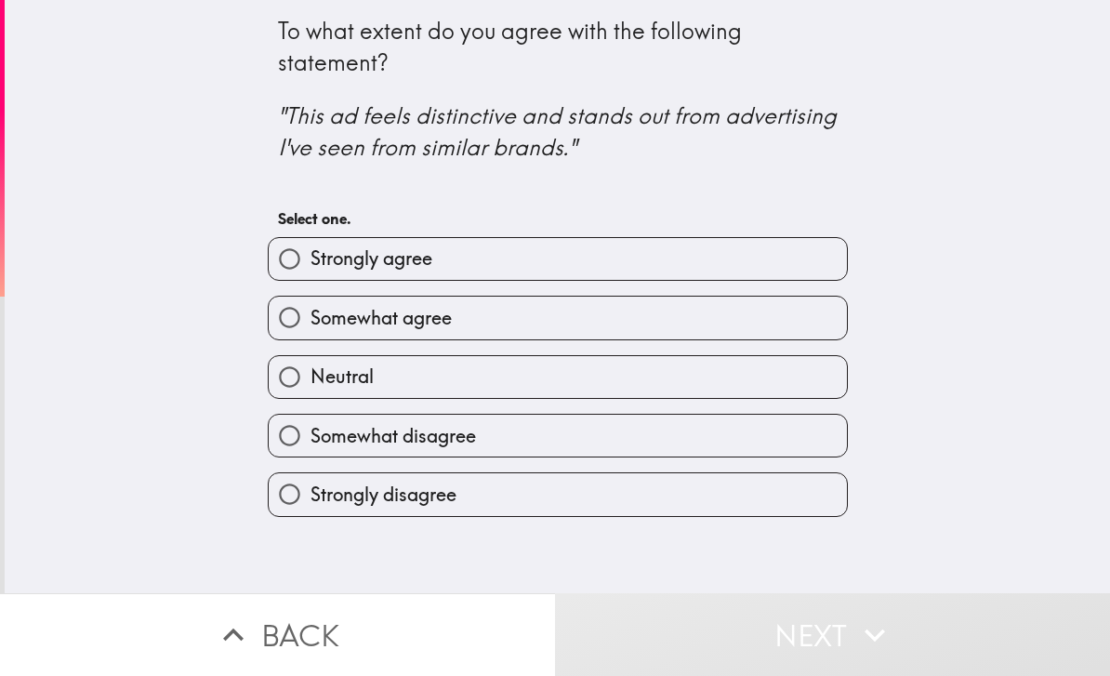
click at [739, 314] on label "Somewhat agree" at bounding box center [558, 317] width 578 height 42
click at [310, 314] on input "Somewhat agree" at bounding box center [290, 317] width 42 height 42
radio input "true"
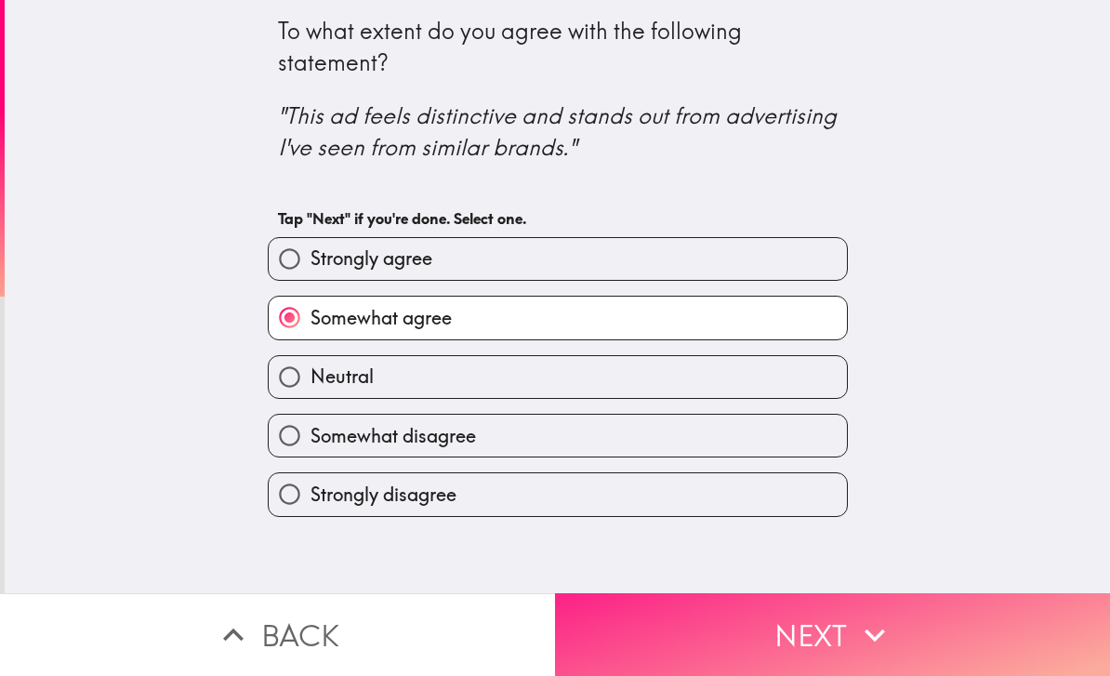
click at [930, 638] on button "Next" at bounding box center [832, 634] width 555 height 83
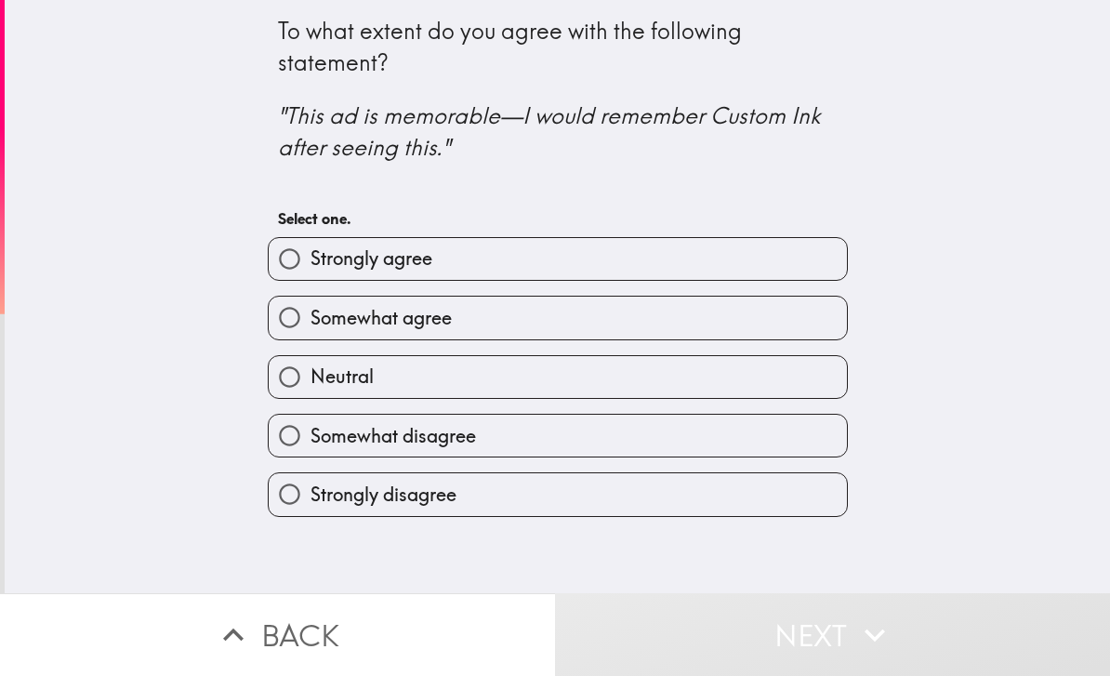
click at [777, 319] on label "Somewhat agree" at bounding box center [558, 317] width 578 height 42
click at [310, 319] on input "Somewhat agree" at bounding box center [290, 317] width 42 height 42
radio input "true"
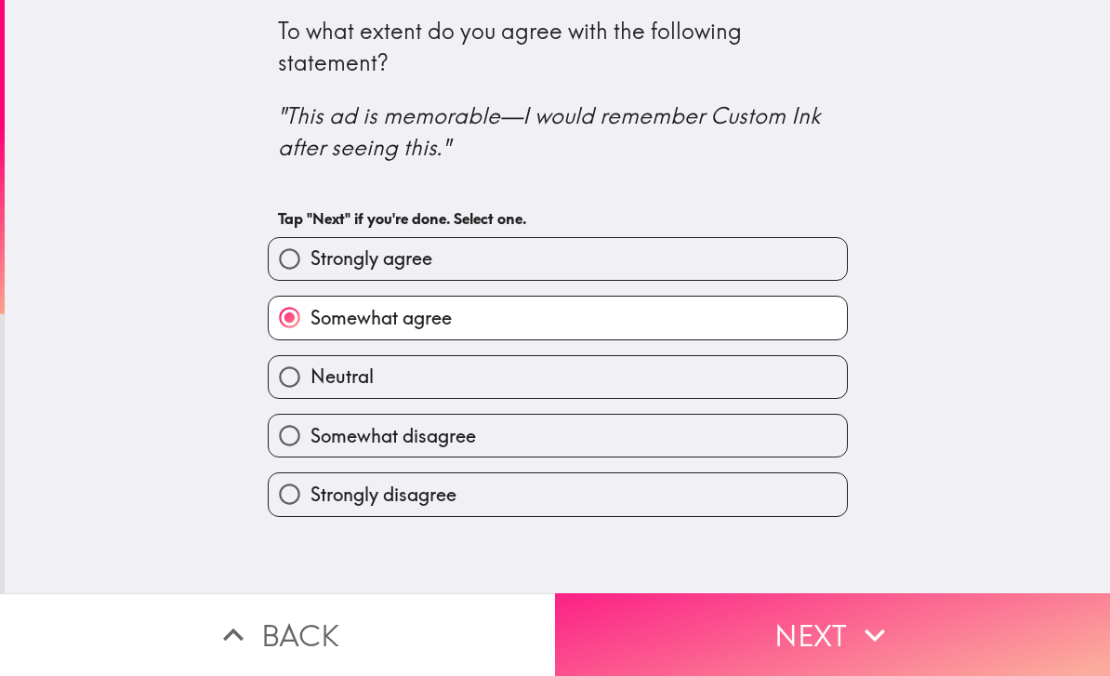
click at [902, 639] on button "Next" at bounding box center [832, 634] width 555 height 83
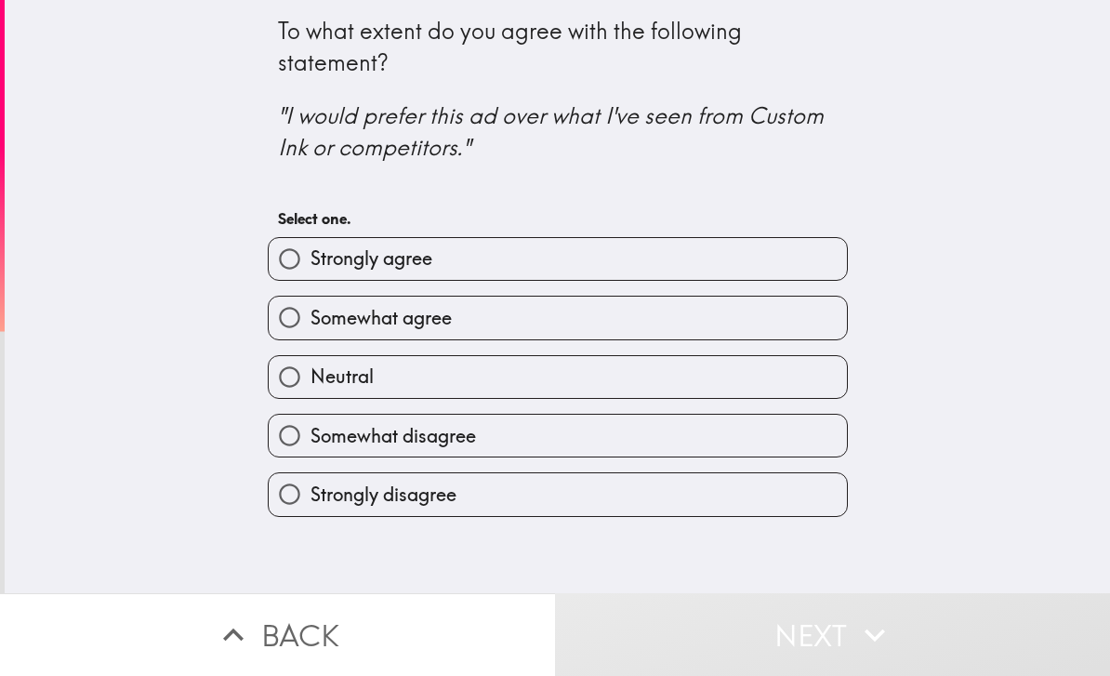
click at [760, 387] on label "Neutral" at bounding box center [558, 377] width 578 height 42
click at [310, 387] on input "Neutral" at bounding box center [290, 377] width 42 height 42
radio input "true"
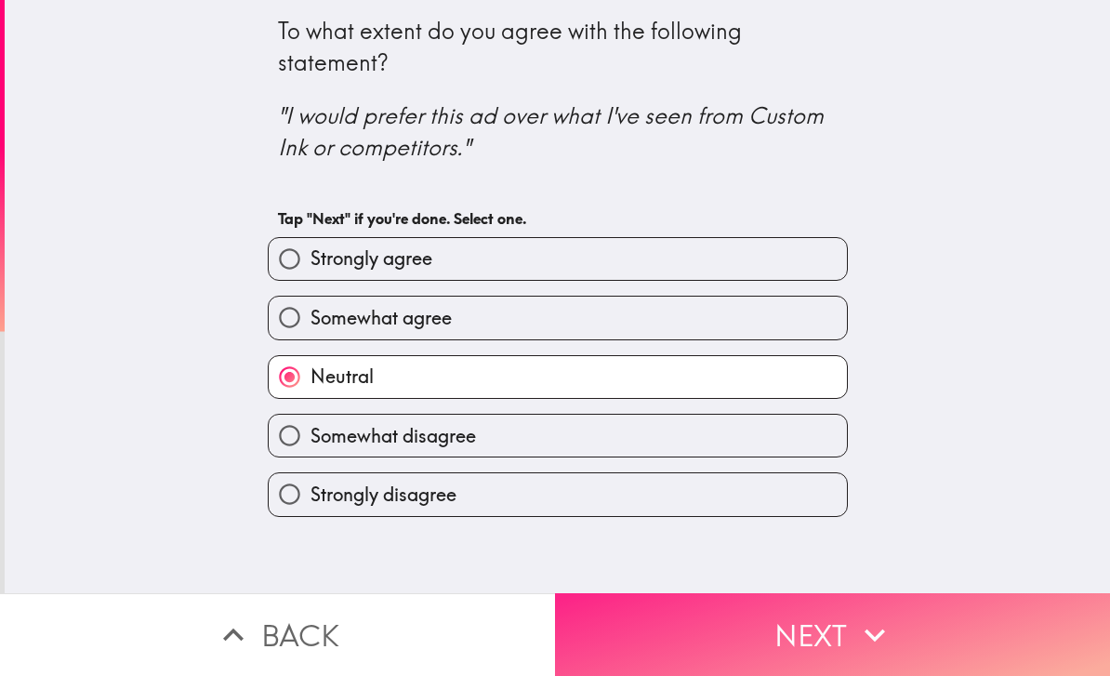
click at [913, 665] on button "Next" at bounding box center [832, 634] width 555 height 83
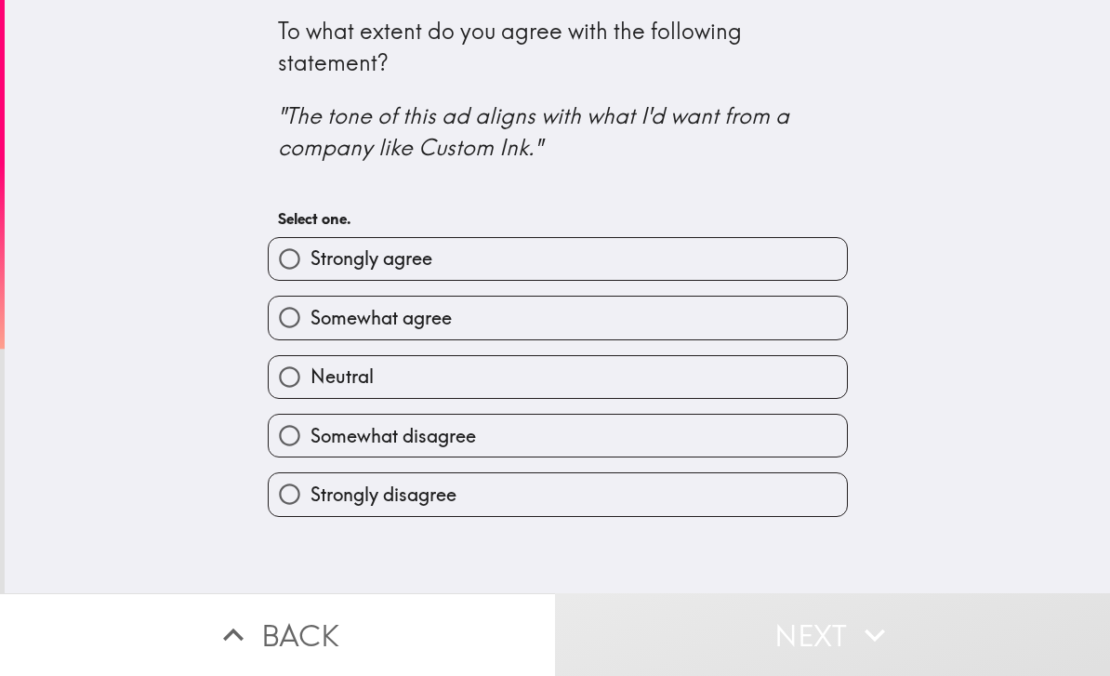
click at [736, 383] on label "Neutral" at bounding box center [558, 377] width 578 height 42
click at [310, 383] on input "Neutral" at bounding box center [290, 377] width 42 height 42
radio input "true"
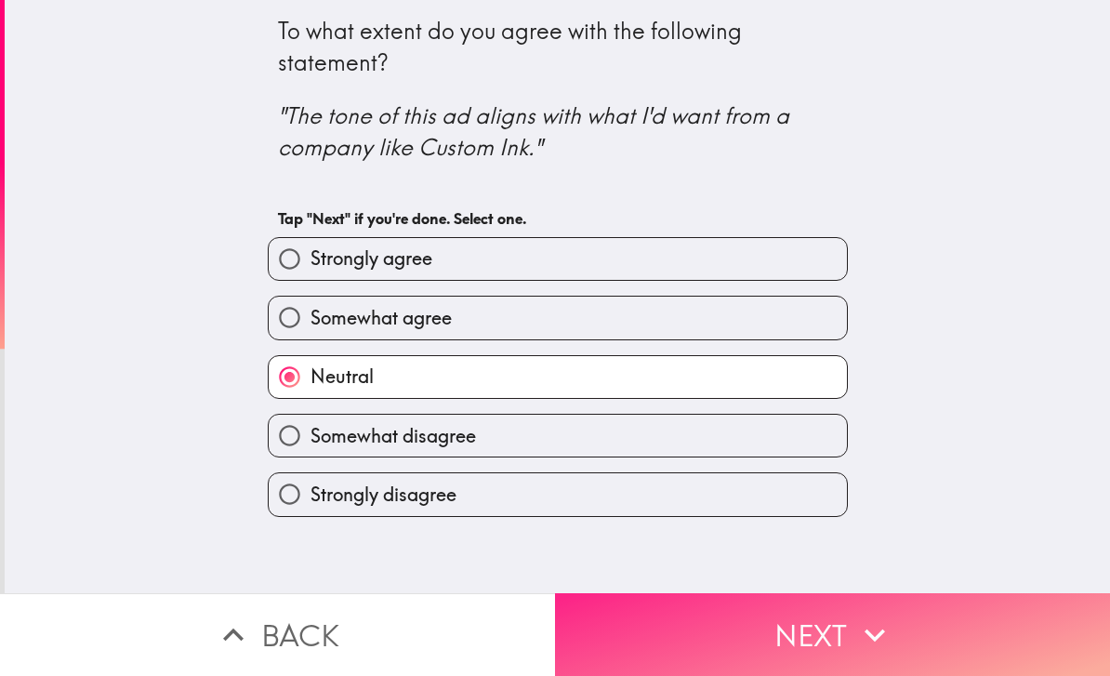
click at [910, 658] on button "Next" at bounding box center [832, 634] width 555 height 83
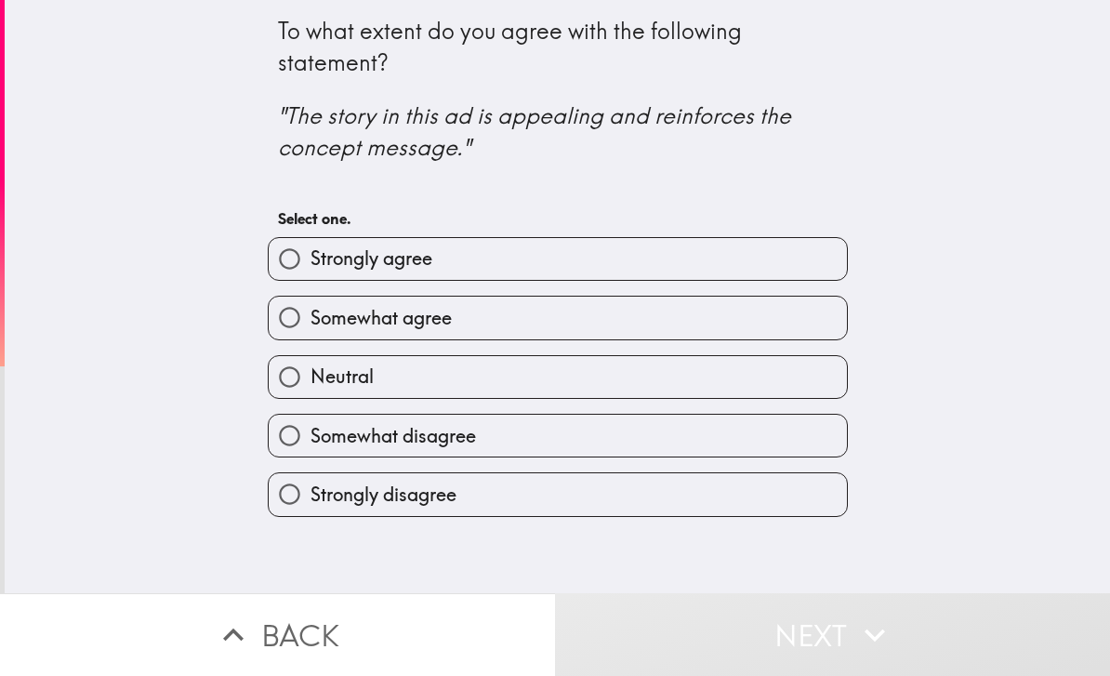
click at [745, 433] on label "Somewhat disagree" at bounding box center [558, 436] width 578 height 42
click at [310, 433] on input "Somewhat disagree" at bounding box center [290, 436] width 42 height 42
radio input "true"
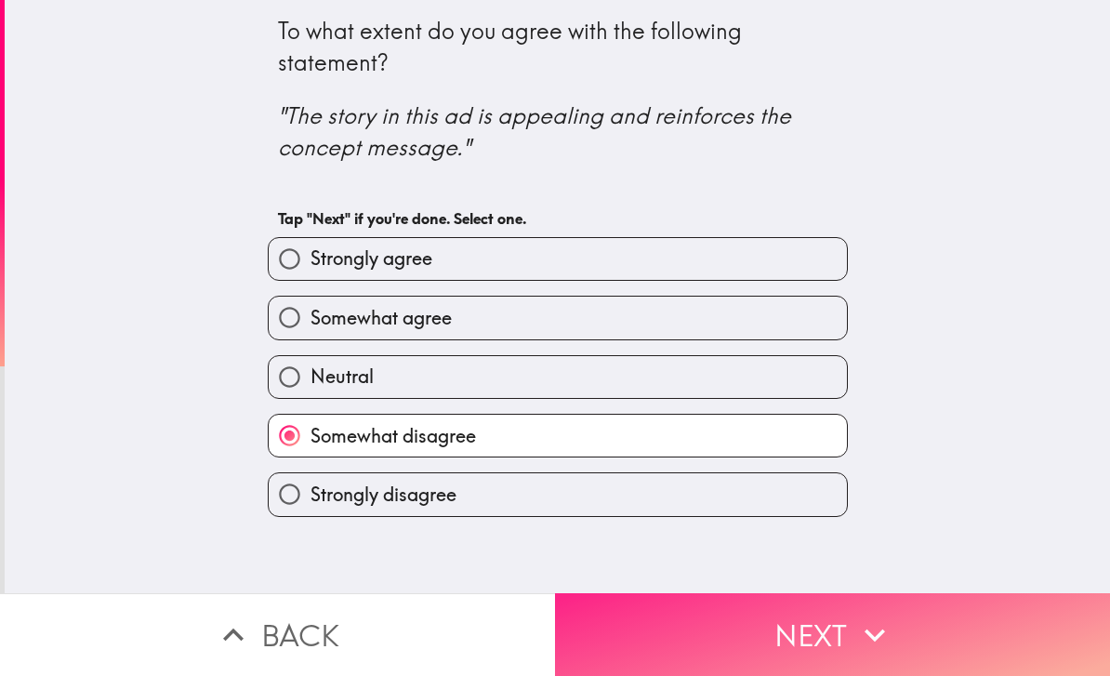
click at [906, 648] on button "Next" at bounding box center [832, 634] width 555 height 83
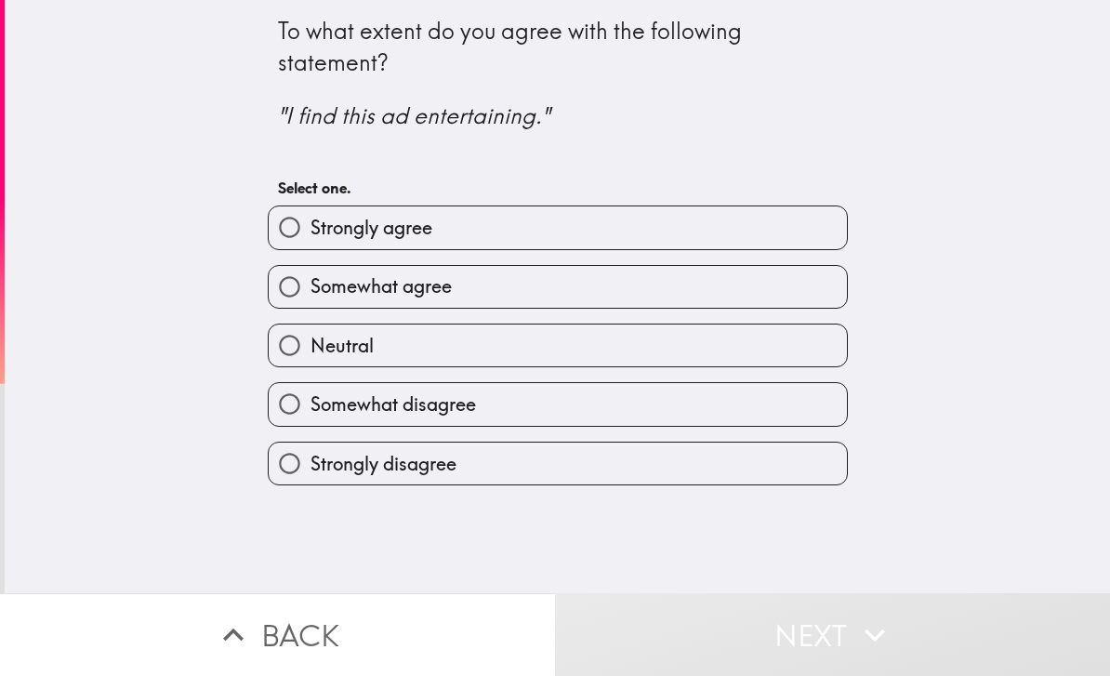
click at [784, 346] on label "Neutral" at bounding box center [558, 345] width 578 height 42
click at [310, 346] on input "Neutral" at bounding box center [290, 345] width 42 height 42
radio input "true"
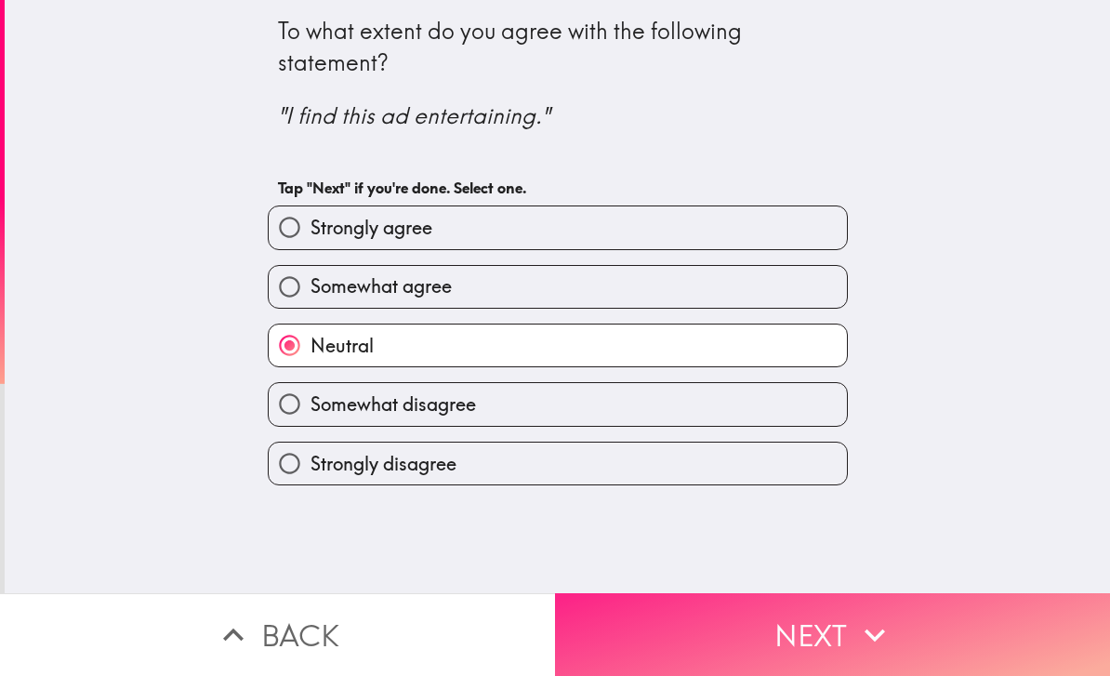
click at [906, 634] on button "Next" at bounding box center [832, 634] width 555 height 83
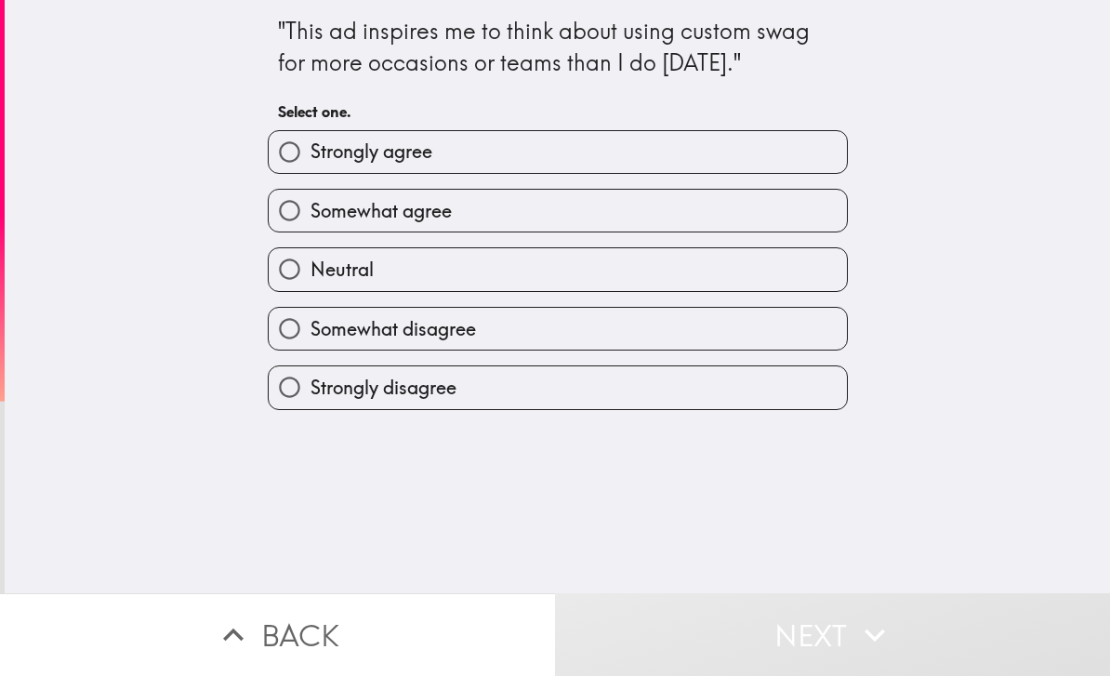
click at [734, 277] on label "Neutral" at bounding box center [558, 269] width 578 height 42
click at [310, 277] on input "Neutral" at bounding box center [290, 269] width 42 height 42
radio input "true"
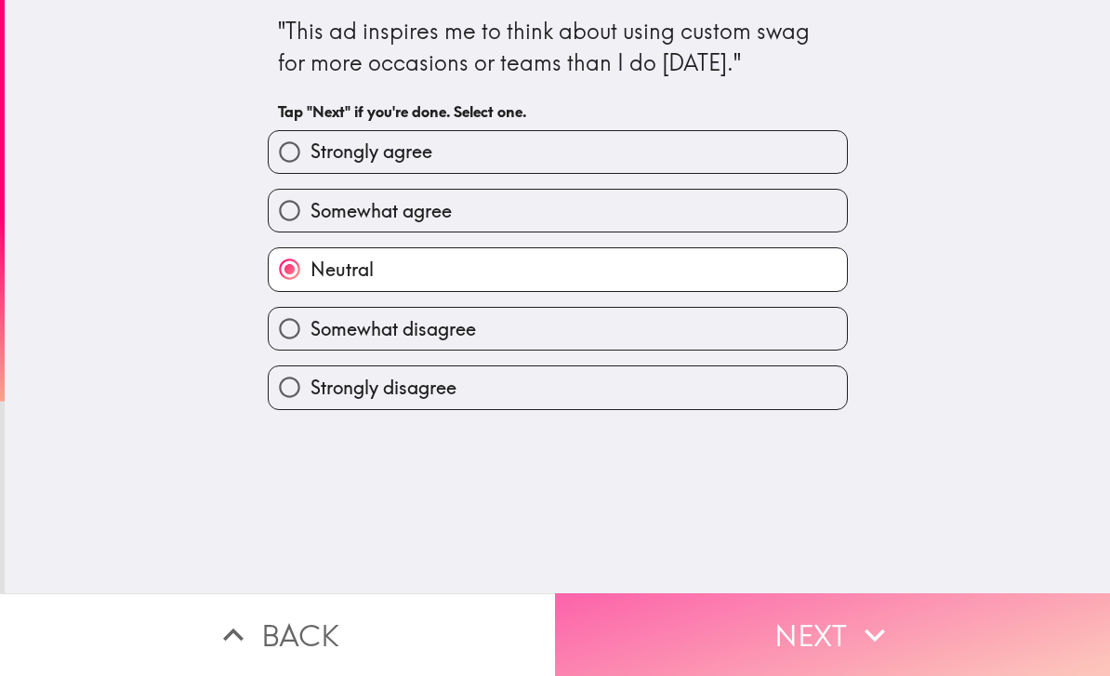
click at [897, 632] on button "Next" at bounding box center [832, 634] width 555 height 83
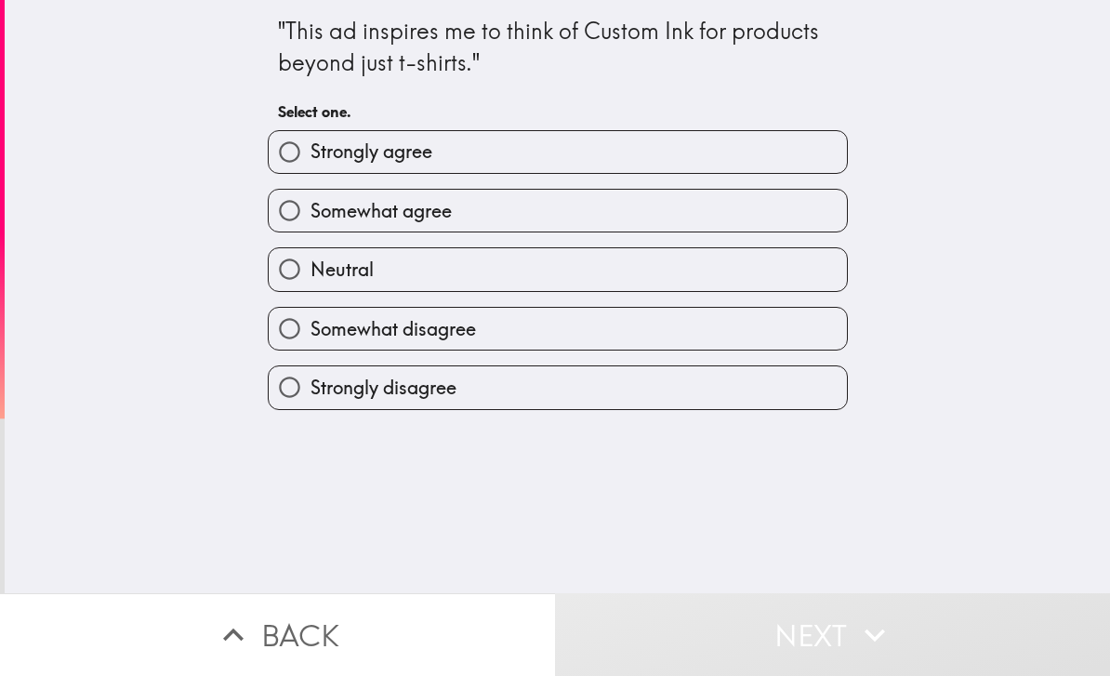
click at [741, 217] on label "Somewhat agree" at bounding box center [558, 211] width 578 height 42
click at [310, 217] on input "Somewhat agree" at bounding box center [290, 211] width 42 height 42
radio input "true"
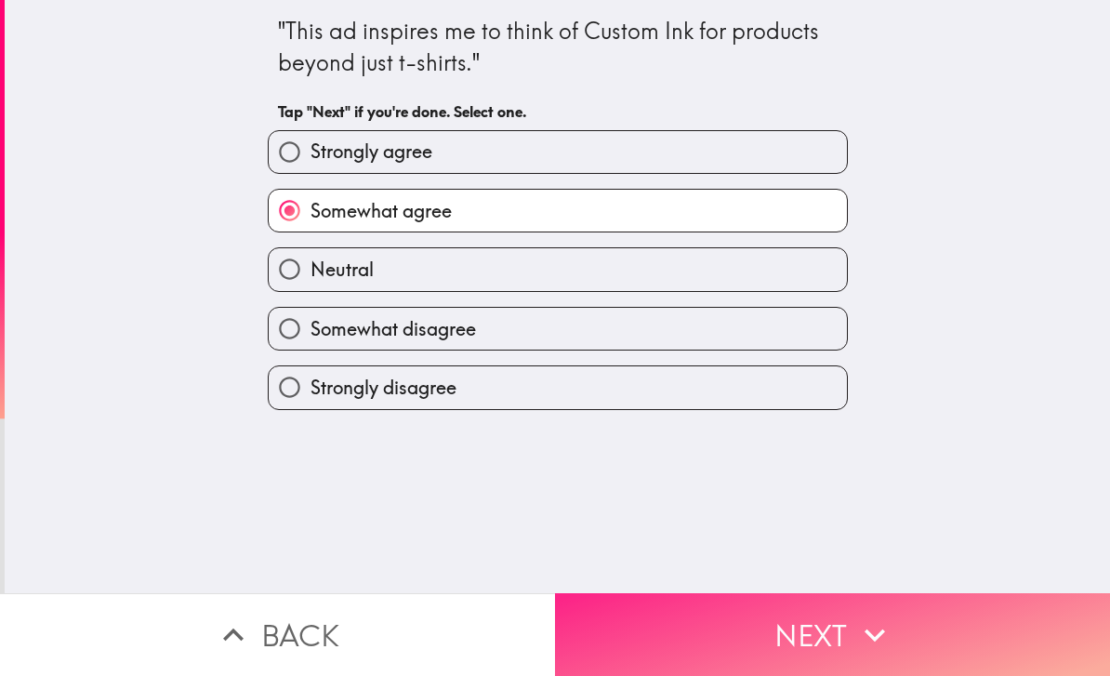
click at [892, 637] on icon "button" at bounding box center [874, 634] width 41 height 41
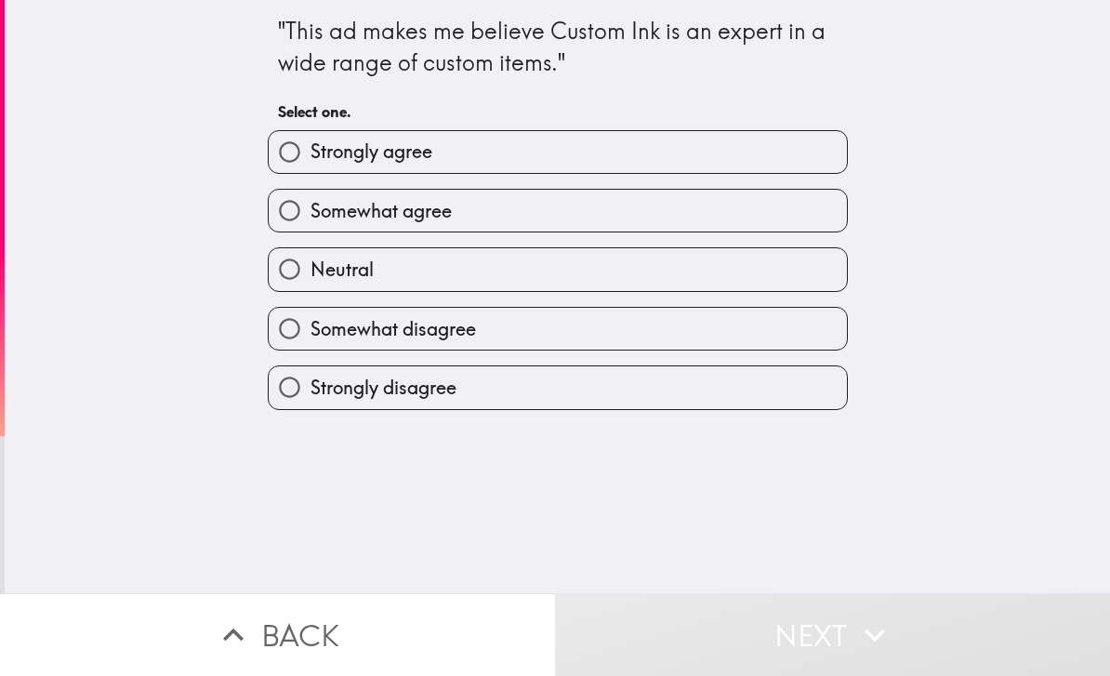
click at [770, 206] on label "Somewhat agree" at bounding box center [558, 211] width 578 height 42
click at [310, 206] on input "Somewhat agree" at bounding box center [290, 211] width 42 height 42
radio input "true"
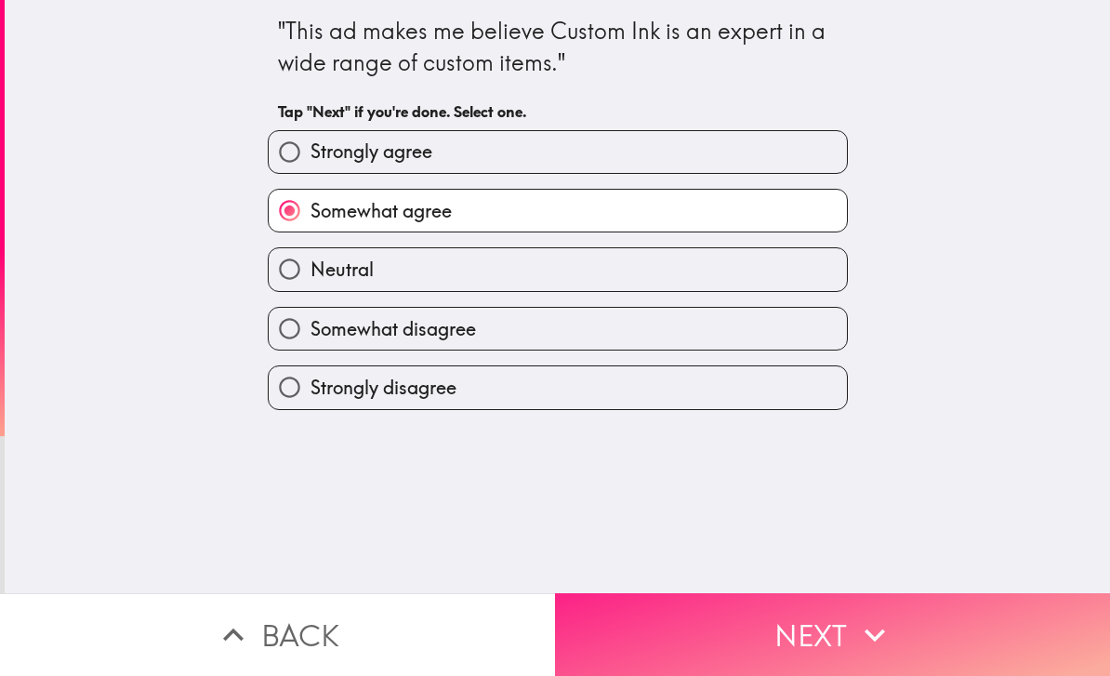
click at [880, 613] on button "Next" at bounding box center [832, 634] width 555 height 83
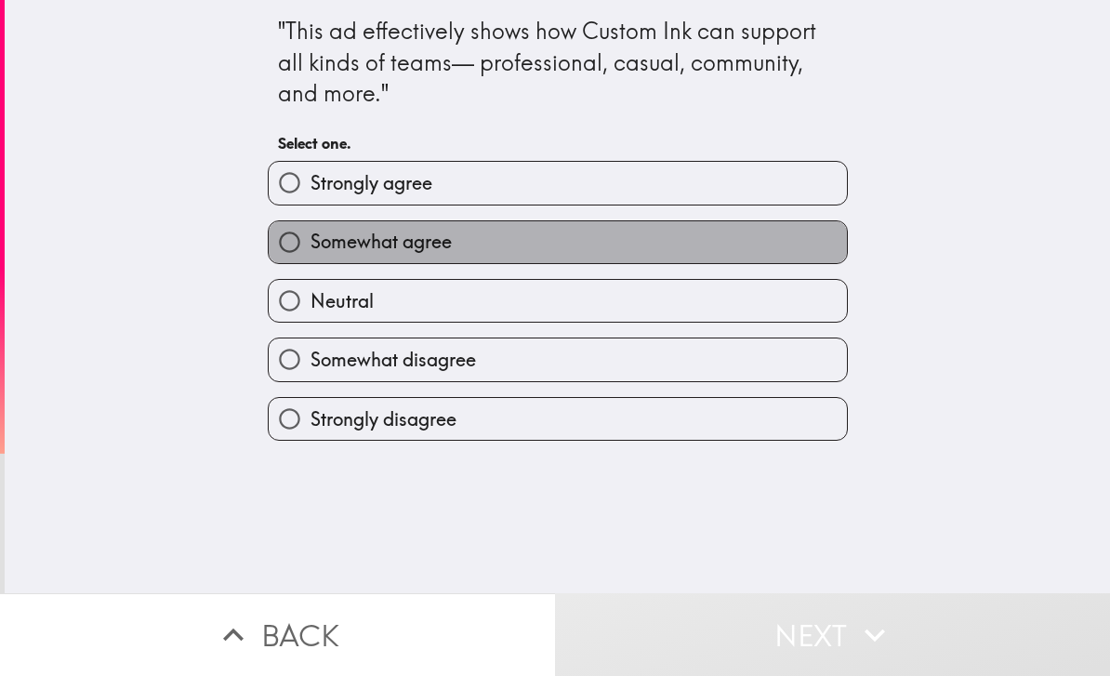
click at [794, 227] on label "Somewhat agree" at bounding box center [558, 242] width 578 height 42
click at [310, 227] on input "Somewhat agree" at bounding box center [290, 242] width 42 height 42
radio input "true"
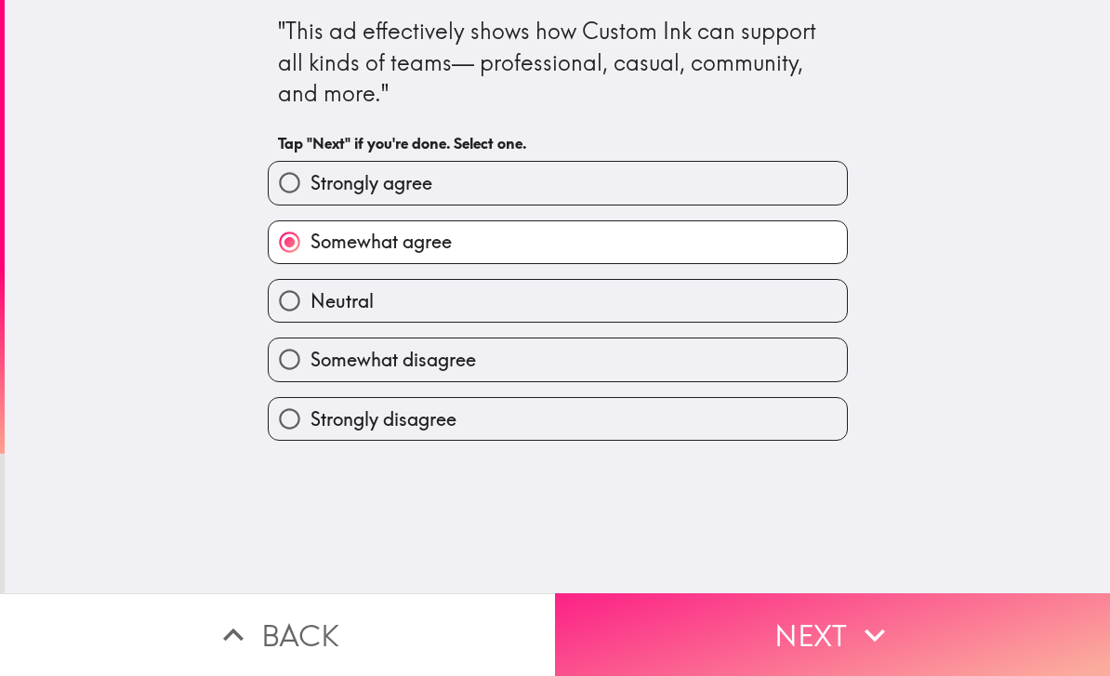
click at [888, 619] on icon "button" at bounding box center [874, 634] width 41 height 41
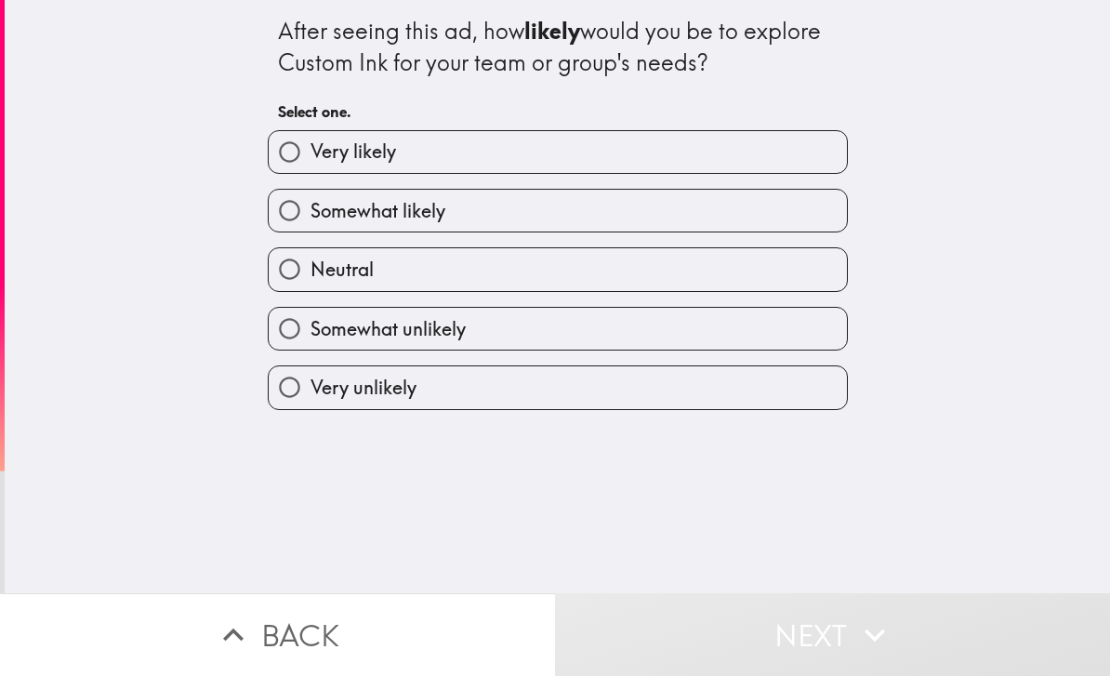
click at [798, 206] on label "Somewhat likely" at bounding box center [558, 211] width 578 height 42
click at [310, 206] on input "Somewhat likely" at bounding box center [290, 211] width 42 height 42
radio input "true"
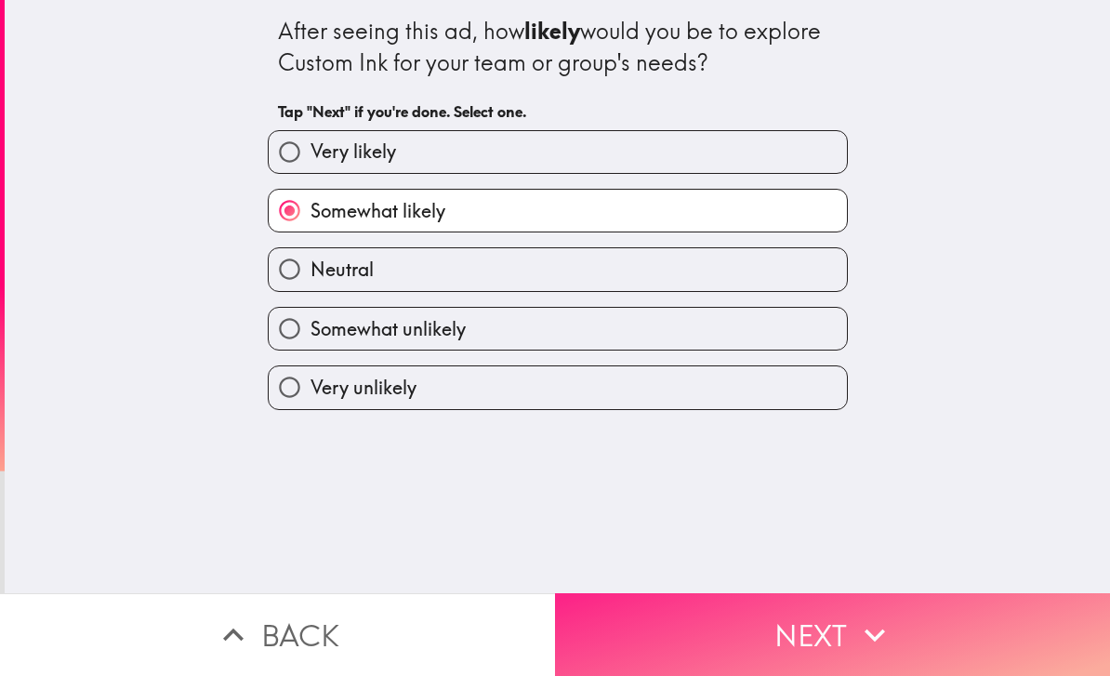
click at [877, 644] on icon "button" at bounding box center [874, 634] width 41 height 41
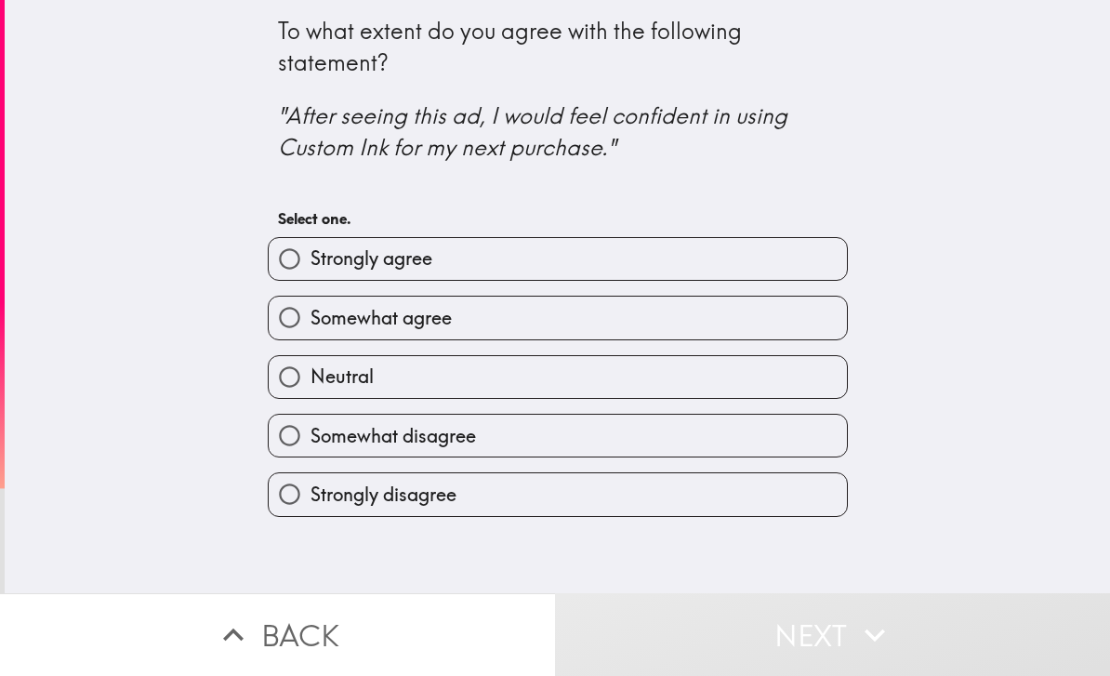
click at [767, 326] on label "Somewhat agree" at bounding box center [558, 317] width 578 height 42
click at [310, 326] on input "Somewhat agree" at bounding box center [290, 317] width 42 height 42
radio input "true"
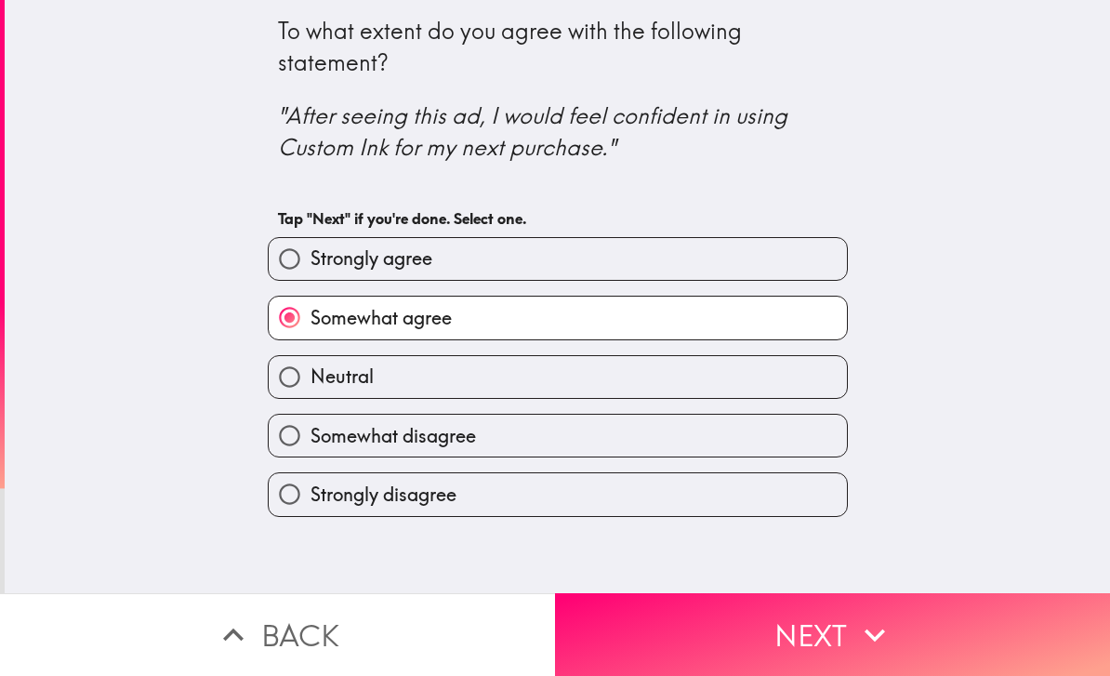
click at [772, 377] on label "Neutral" at bounding box center [558, 377] width 578 height 42
click at [310, 377] on input "Neutral" at bounding box center [290, 377] width 42 height 42
radio input "true"
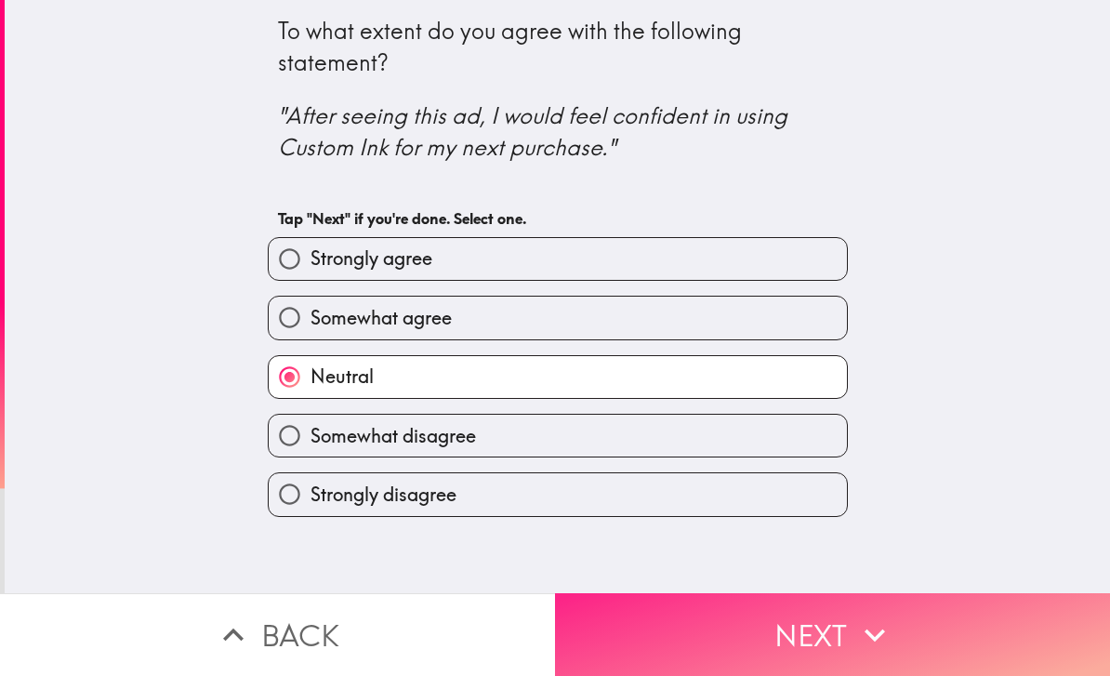
click at [844, 638] on button "Next" at bounding box center [832, 634] width 555 height 83
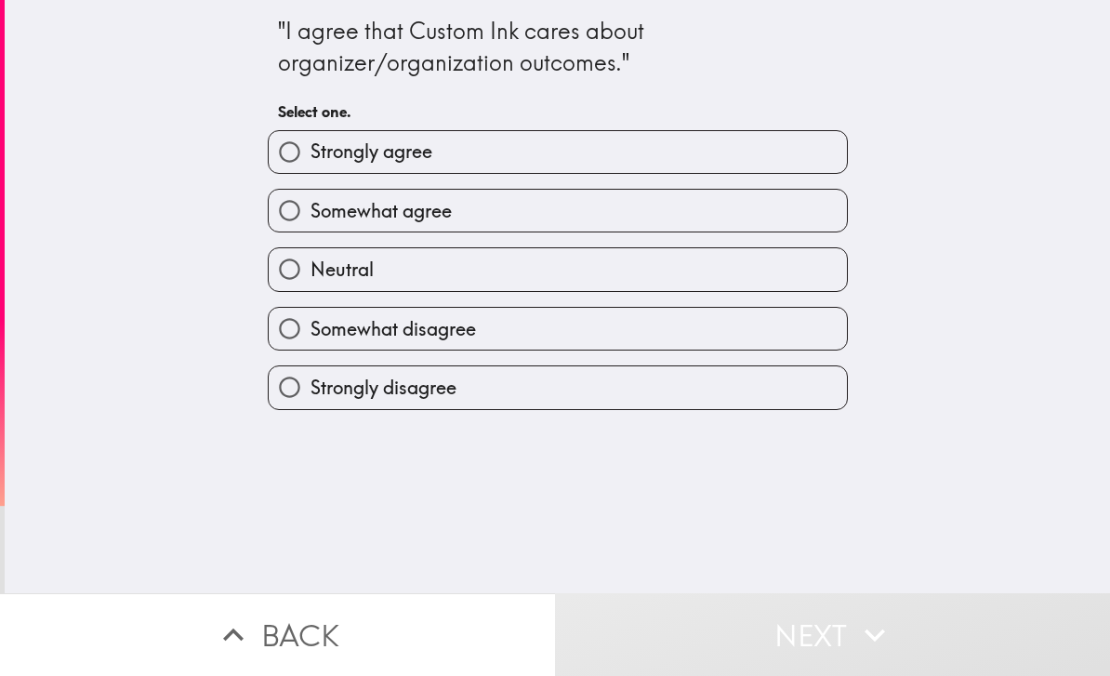
click at [705, 210] on label "Somewhat agree" at bounding box center [558, 211] width 578 height 42
click at [310, 210] on input "Somewhat agree" at bounding box center [290, 211] width 42 height 42
radio input "true"
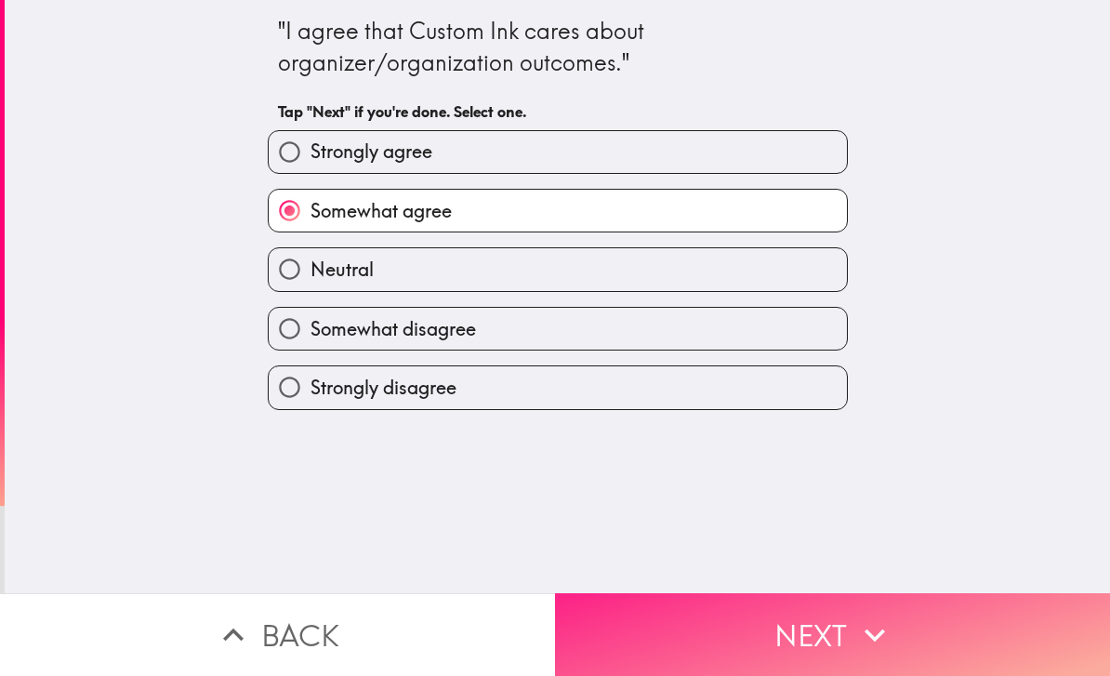
click at [925, 641] on button "Next" at bounding box center [832, 634] width 555 height 83
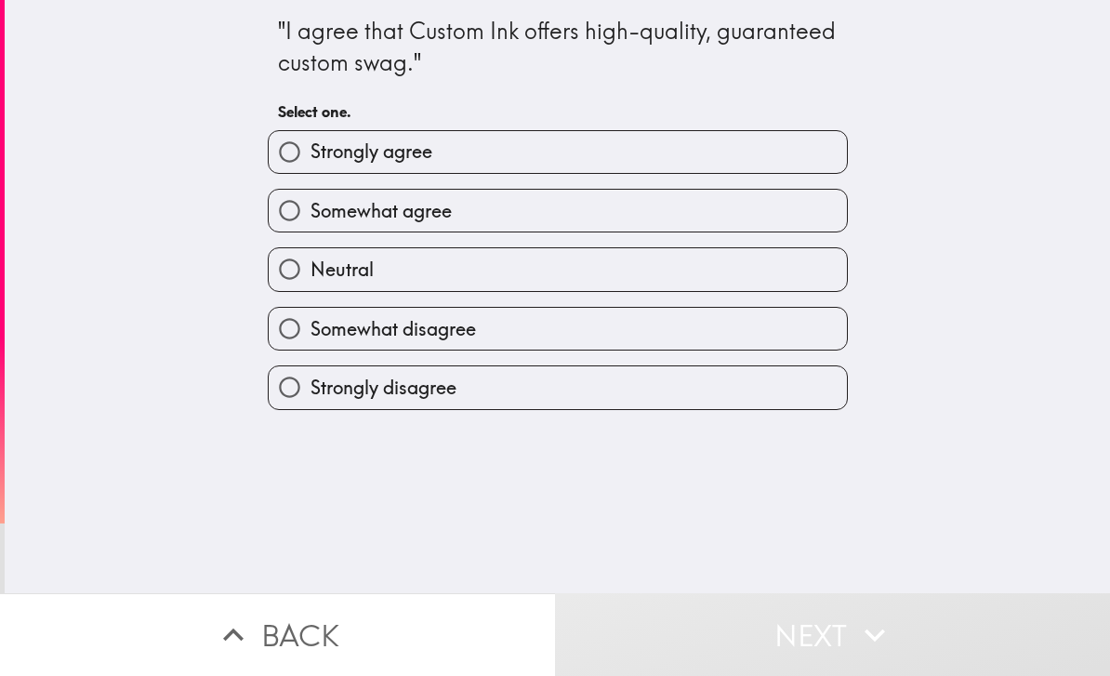
click at [773, 217] on label "Somewhat agree" at bounding box center [558, 211] width 578 height 42
click at [310, 217] on input "Somewhat agree" at bounding box center [290, 211] width 42 height 42
radio input "true"
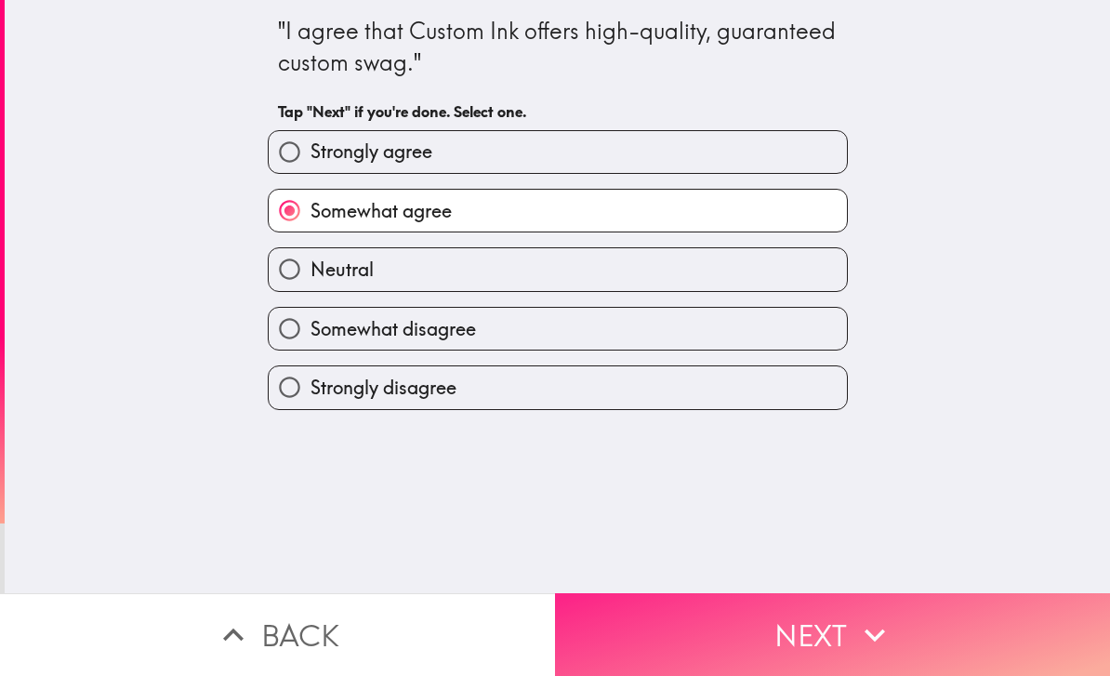
click at [892, 648] on icon "button" at bounding box center [874, 634] width 41 height 41
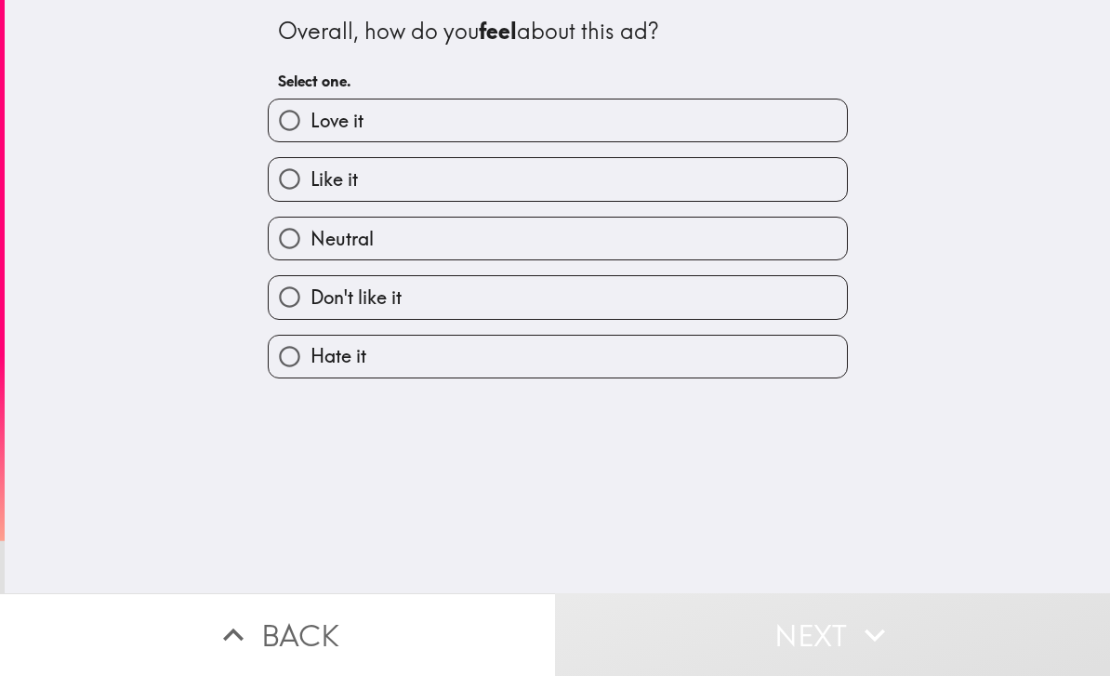
click at [784, 250] on label "Neutral" at bounding box center [558, 238] width 578 height 42
click at [310, 250] on input "Neutral" at bounding box center [290, 238] width 42 height 42
radio input "true"
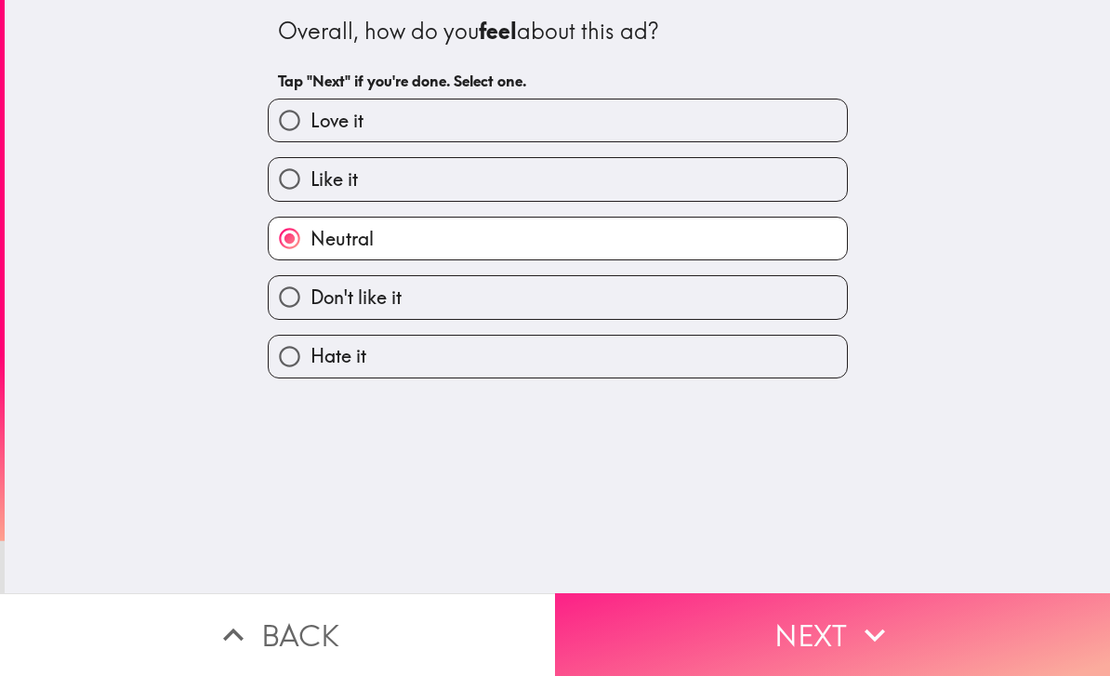
click at [894, 651] on icon "button" at bounding box center [874, 634] width 41 height 41
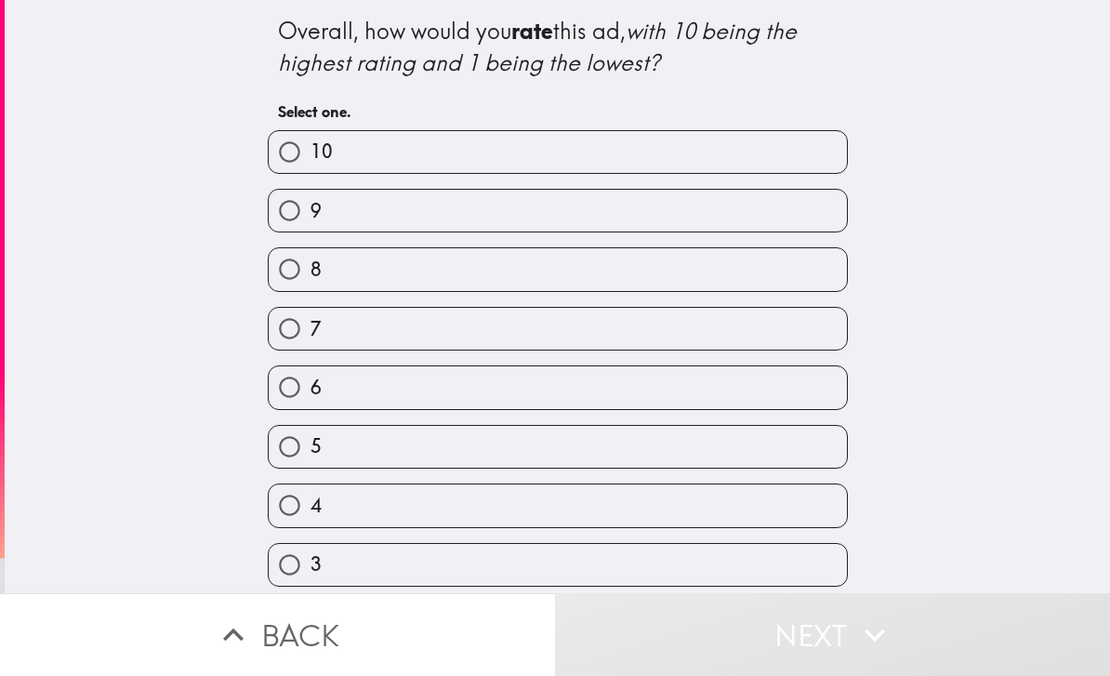
click at [784, 402] on label "6" at bounding box center [558, 387] width 578 height 42
click at [310, 402] on input "6" at bounding box center [290, 387] width 42 height 42
radio input "true"
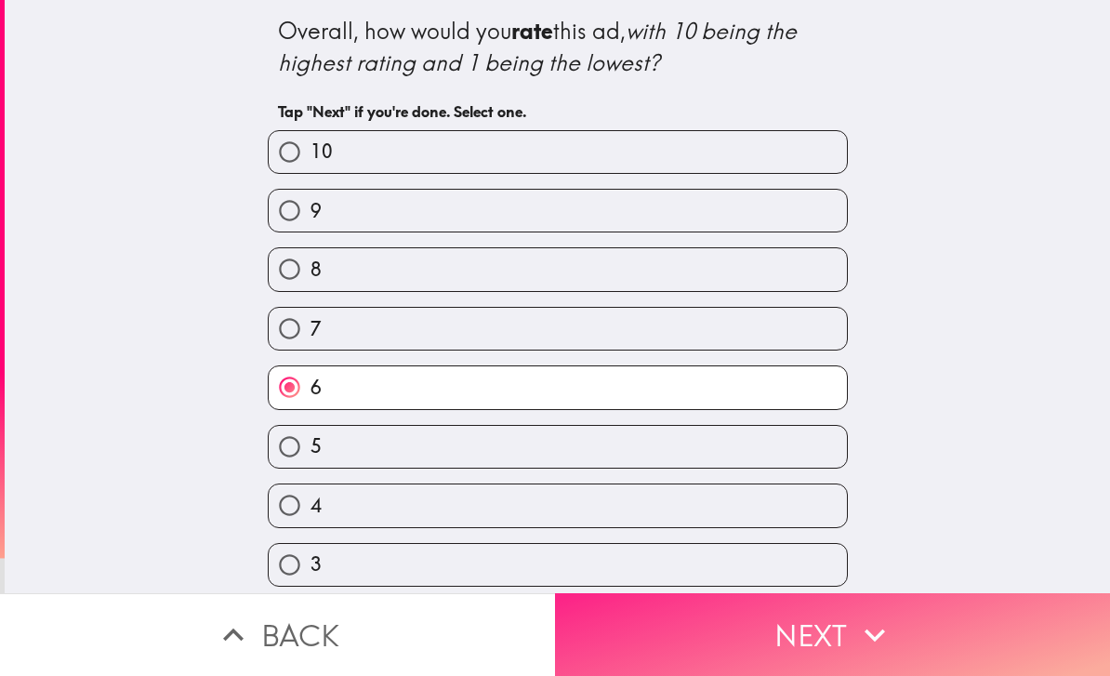
click at [943, 636] on button "Next" at bounding box center [832, 634] width 555 height 83
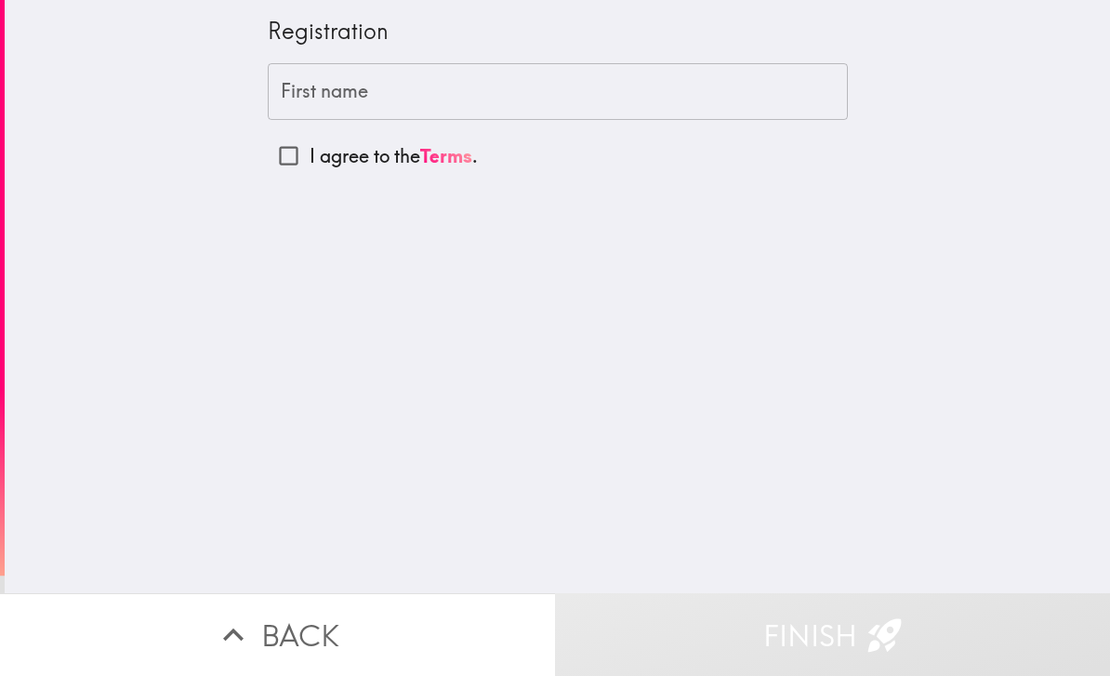
click at [714, 112] on input "First name" at bounding box center [558, 92] width 580 height 58
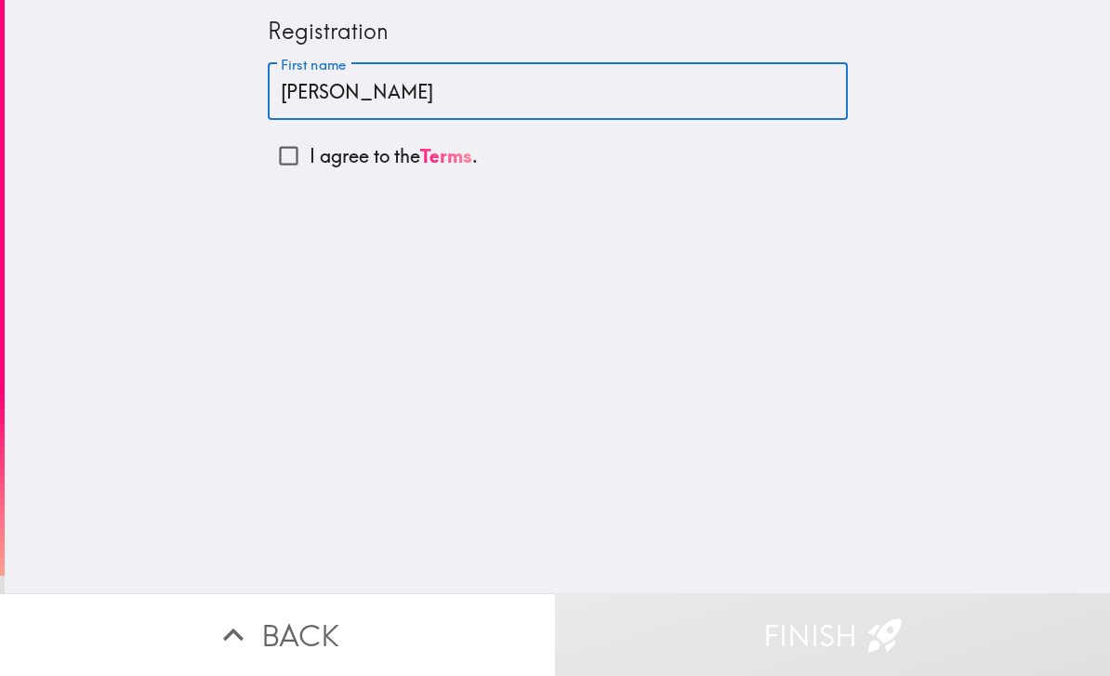
type input "[PERSON_NAME]"
click at [286, 165] on input "I agree to the Terms ." at bounding box center [289, 156] width 42 height 42
checkbox input "true"
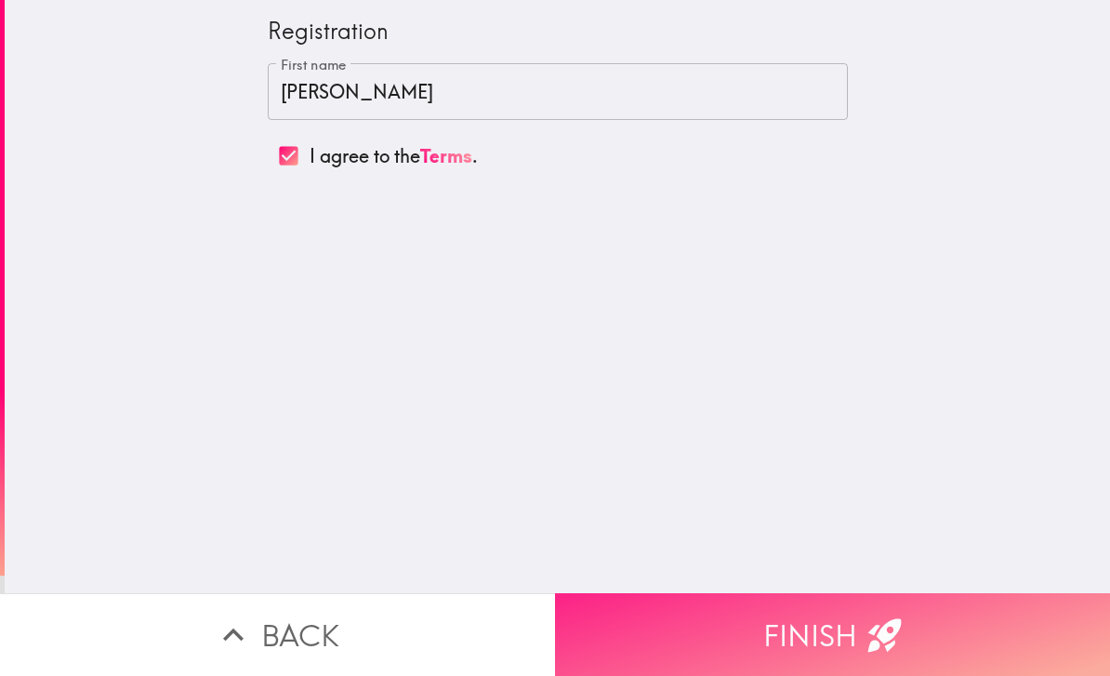
click at [844, 638] on button "Finish" at bounding box center [832, 634] width 555 height 83
